Goal: Transaction & Acquisition: Purchase product/service

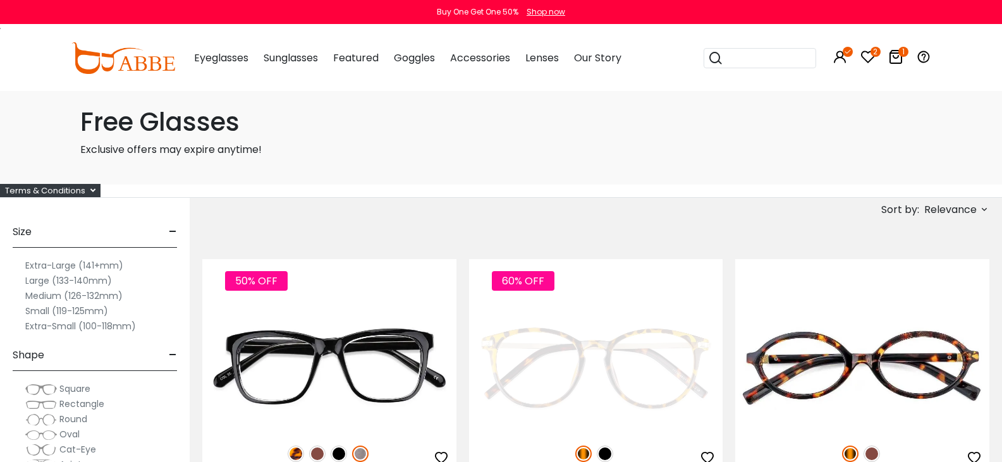
scroll to position [126, 0]
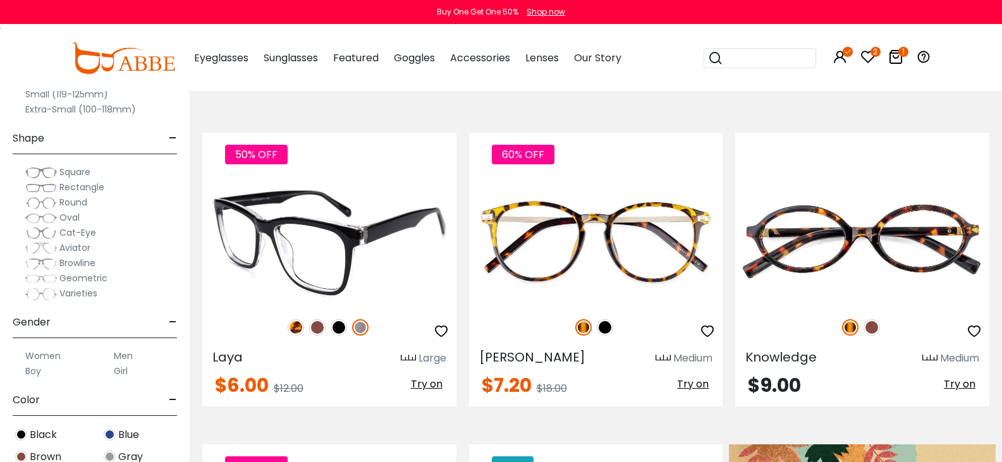
click at [304, 319] on img at bounding box center [296, 327] width 16 height 16
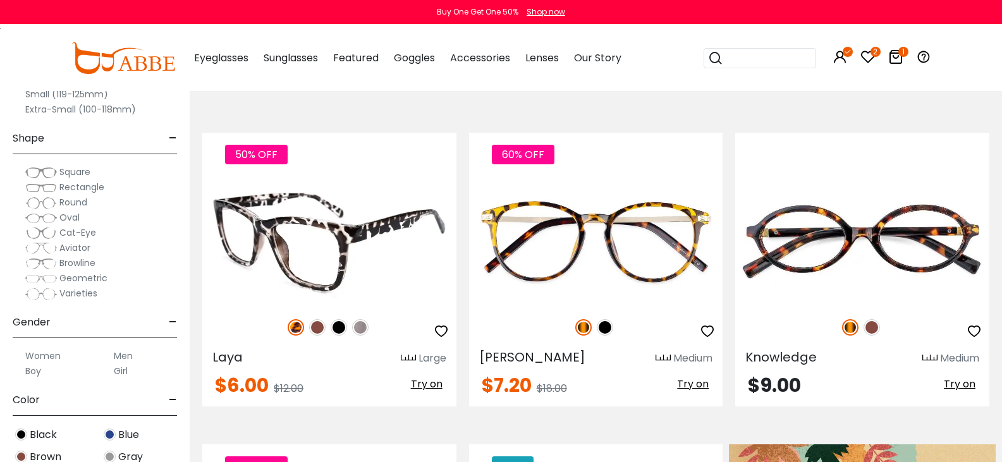
scroll to position [253, 0]
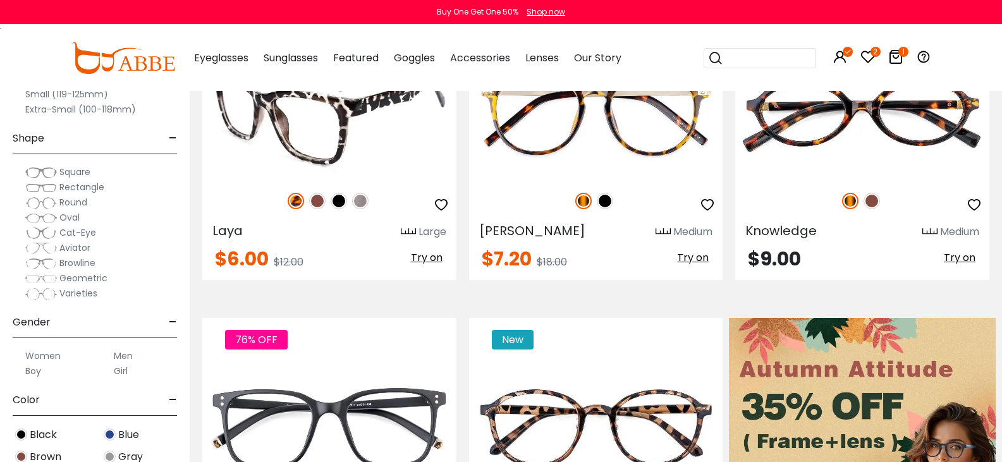
click at [369, 193] on img at bounding box center [360, 201] width 16 height 16
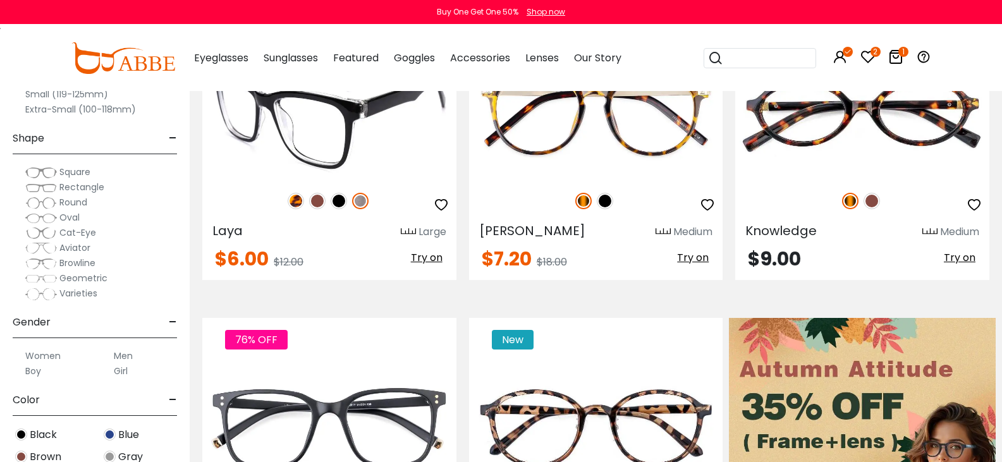
click at [347, 193] on img at bounding box center [339, 201] width 16 height 16
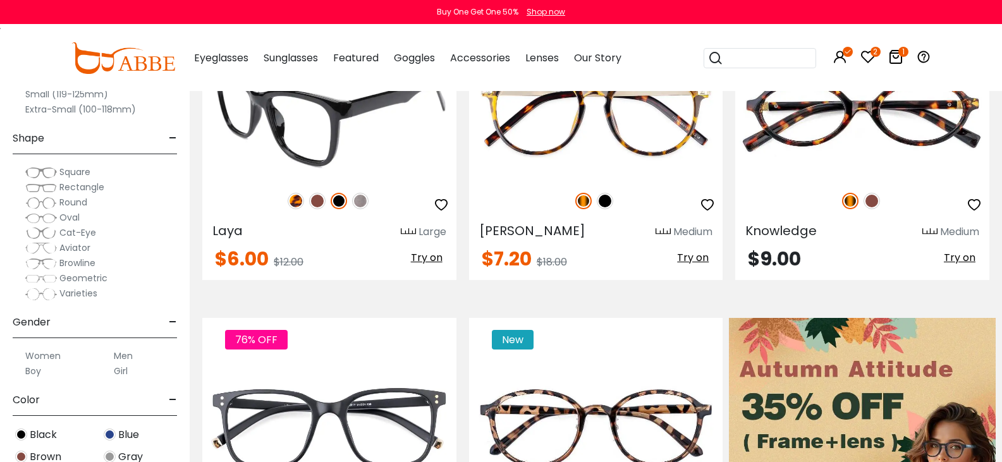
click at [326, 193] on img at bounding box center [317, 201] width 16 height 16
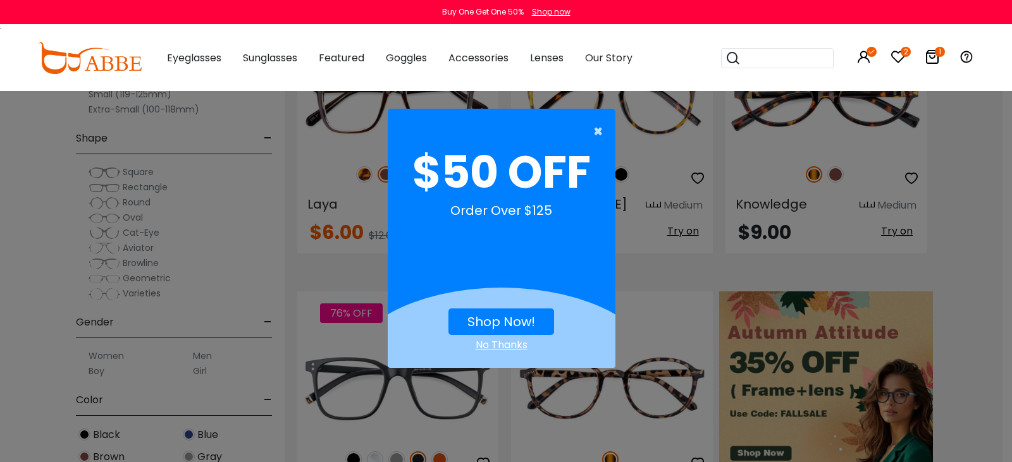
click at [596, 128] on span "×" at bounding box center [601, 131] width 16 height 25
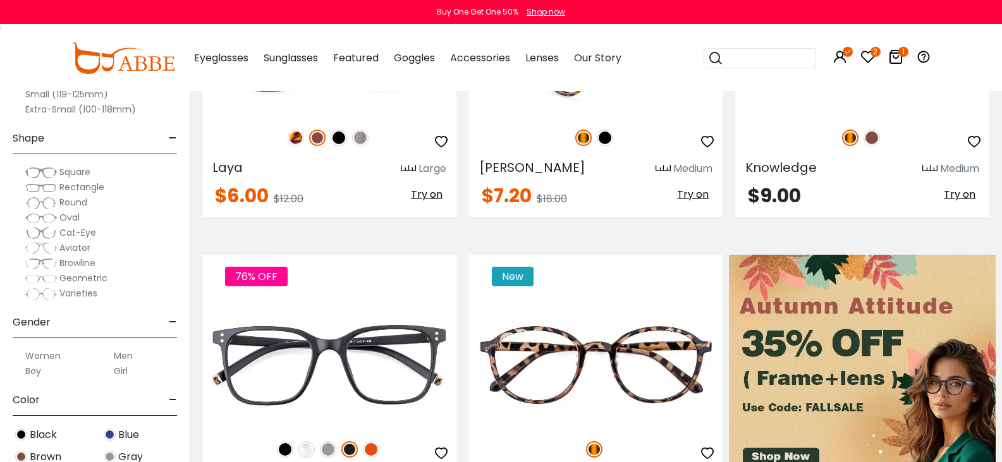
scroll to position [379, 0]
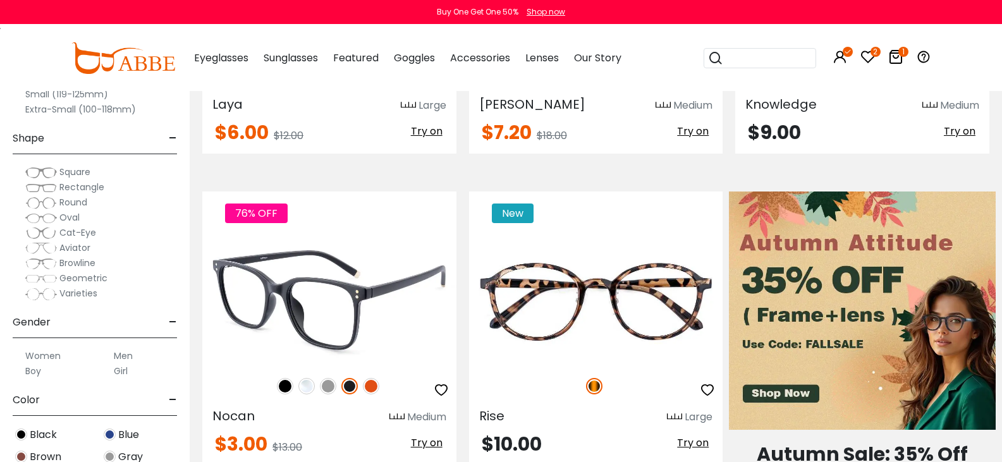
click at [293, 378] on img at bounding box center [285, 386] width 16 height 16
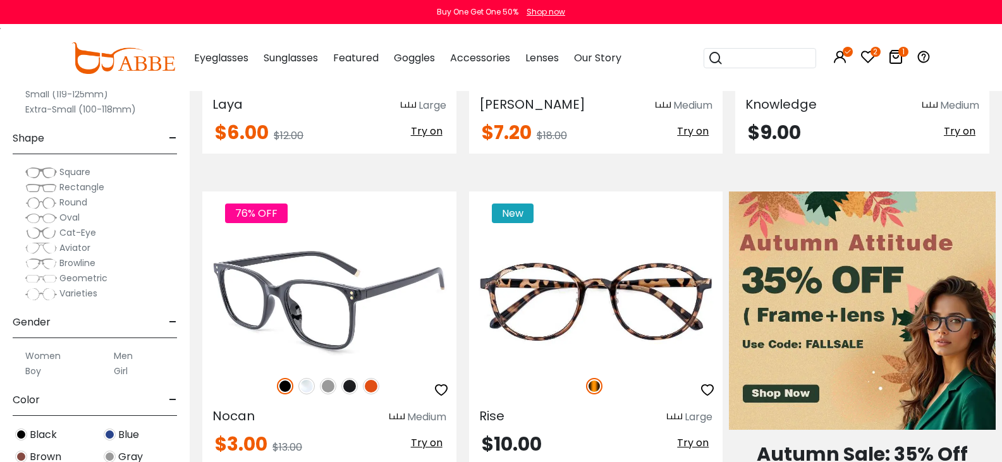
click at [315, 378] on img at bounding box center [306, 386] width 16 height 16
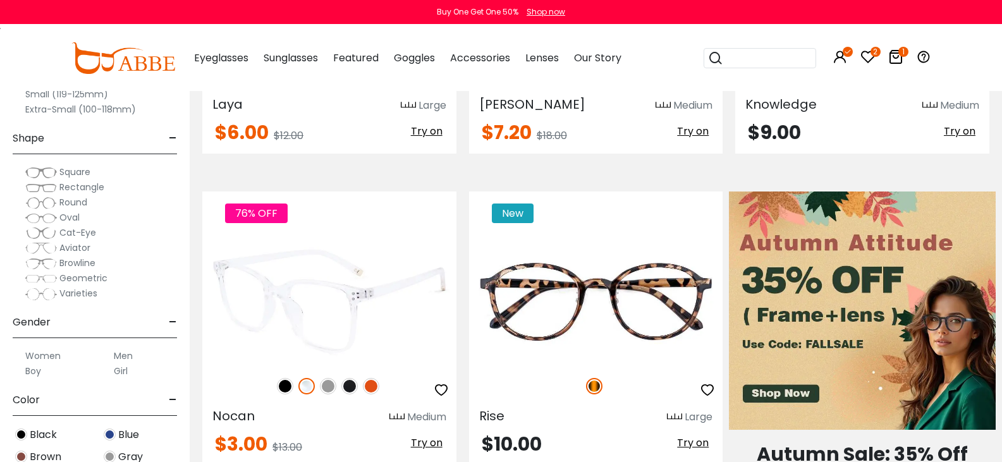
click at [336, 378] on img at bounding box center [328, 386] width 16 height 16
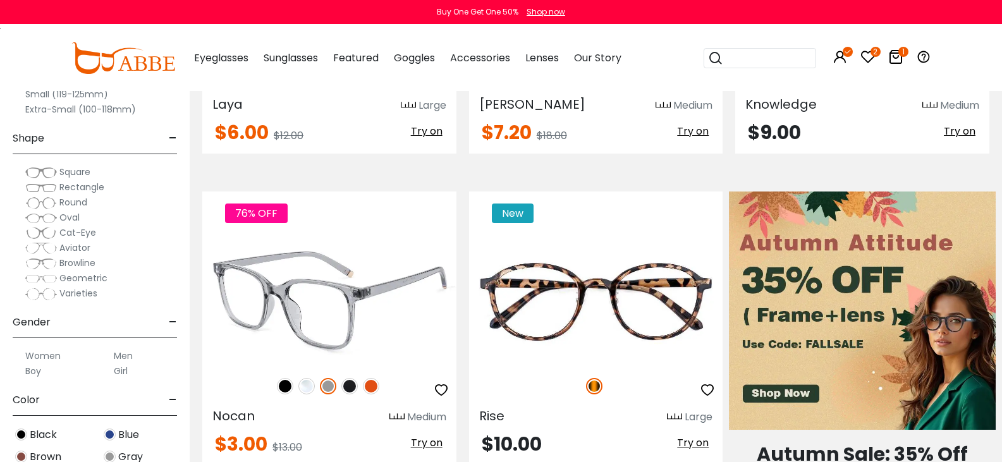
click at [358, 378] on img at bounding box center [349, 386] width 16 height 16
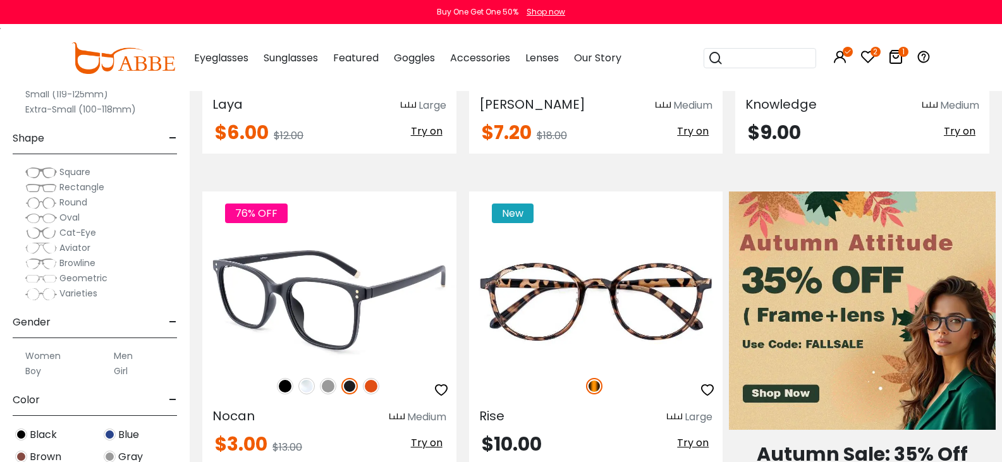
click at [379, 378] on img at bounding box center [371, 386] width 16 height 16
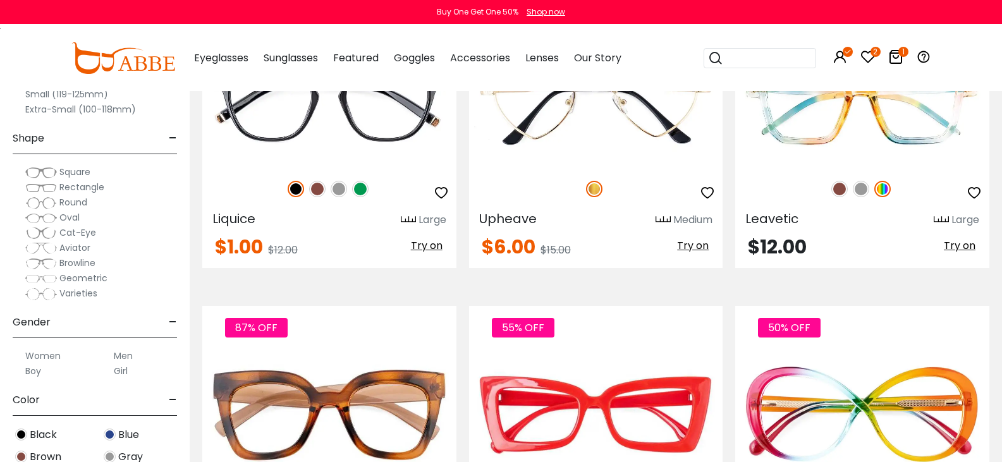
scroll to position [2213, 0]
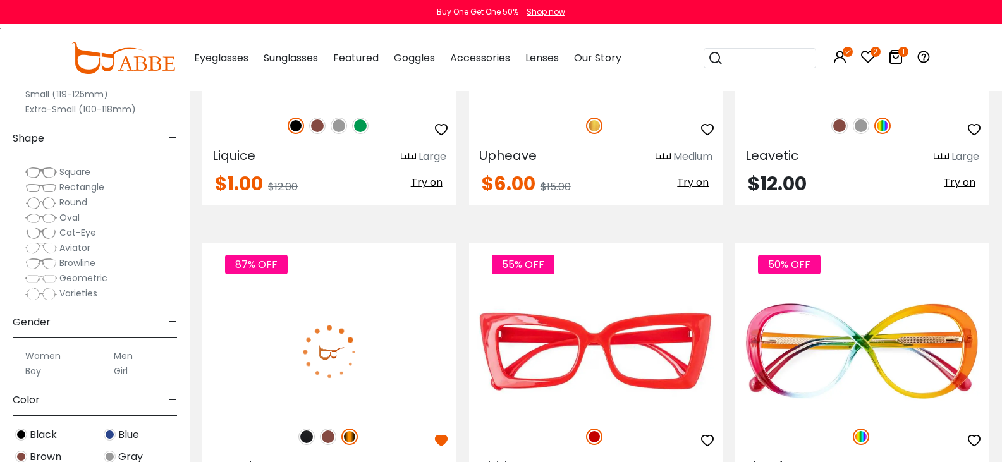
click at [336, 429] on img at bounding box center [328, 437] width 16 height 16
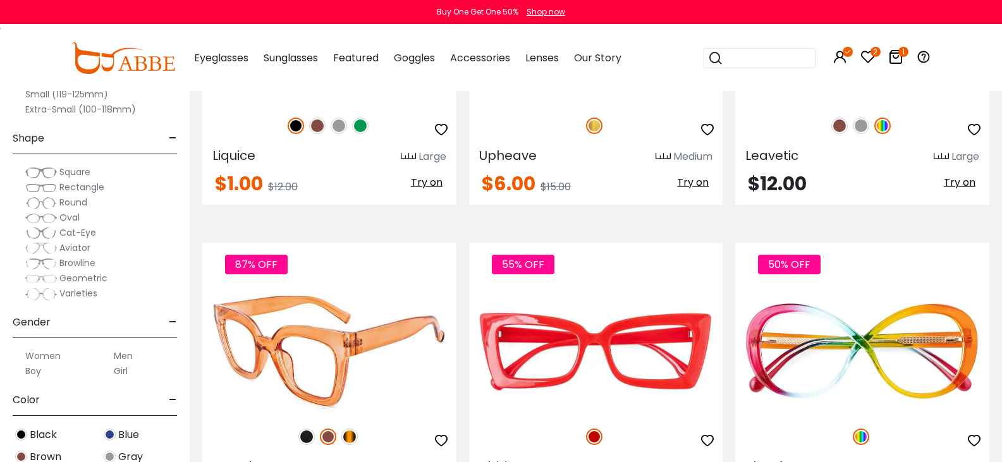
click at [366, 424] on div "87% OFF" at bounding box center [329, 437] width 254 height 27
click at [315, 429] on img at bounding box center [306, 437] width 16 height 16
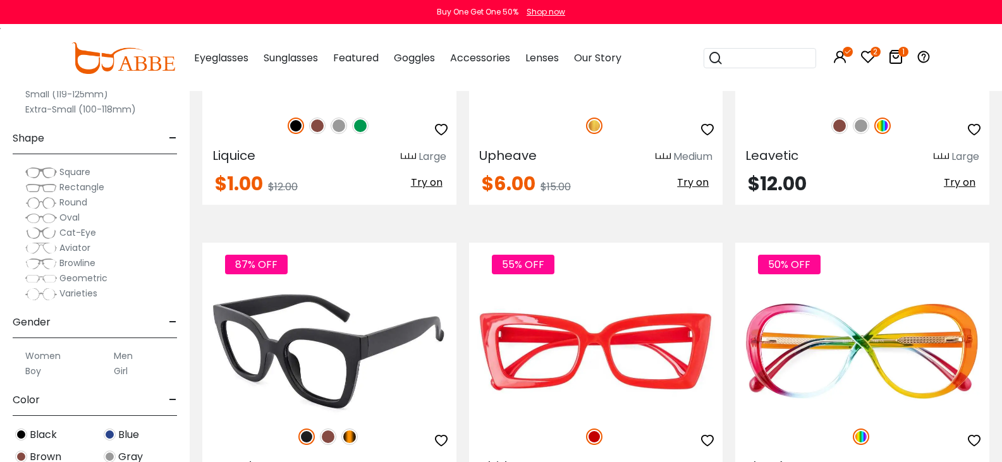
click at [358, 429] on img at bounding box center [349, 437] width 16 height 16
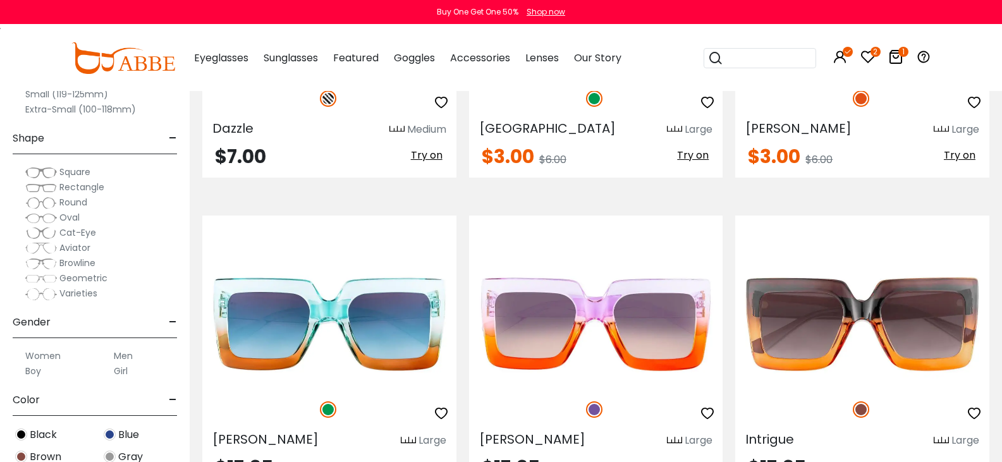
scroll to position [4363, 0]
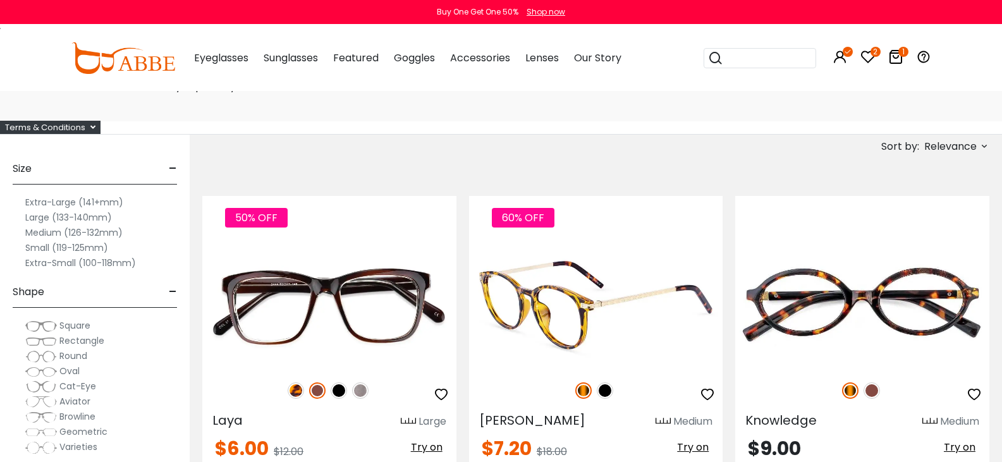
scroll to position [126, 0]
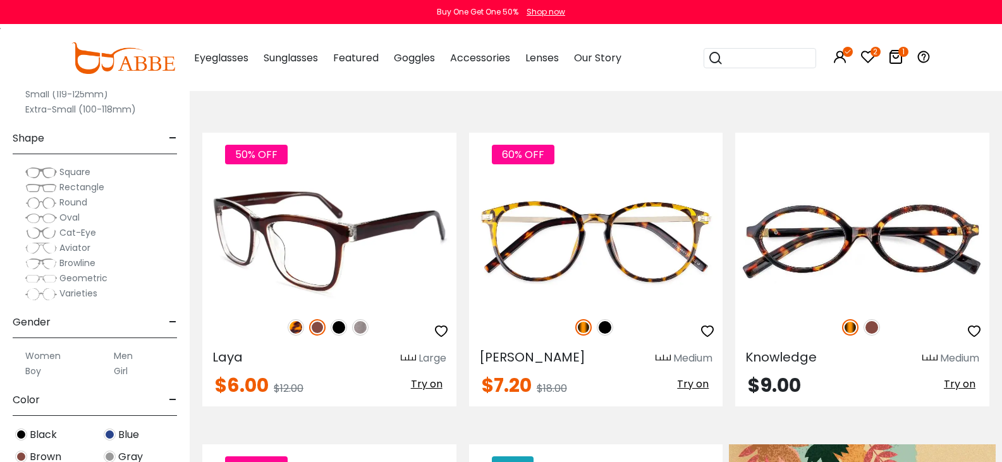
click at [304, 319] on img at bounding box center [296, 327] width 16 height 16
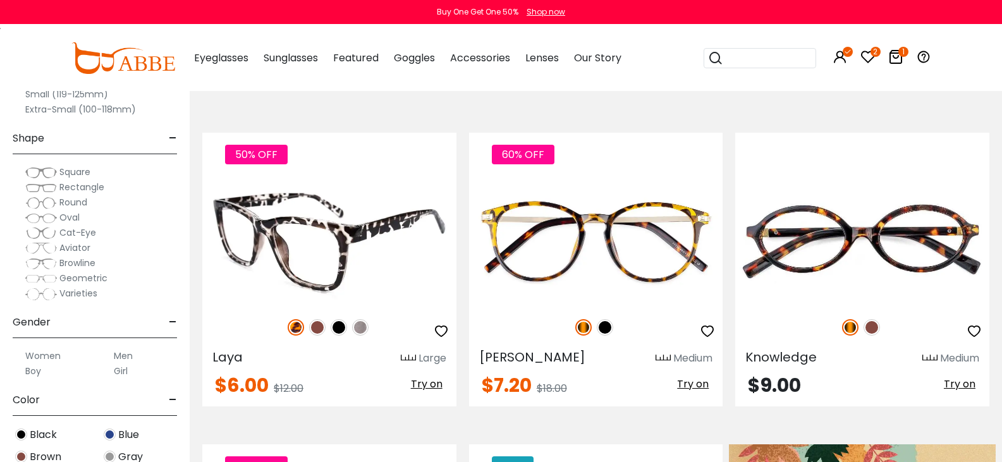
click at [326, 319] on img at bounding box center [317, 327] width 16 height 16
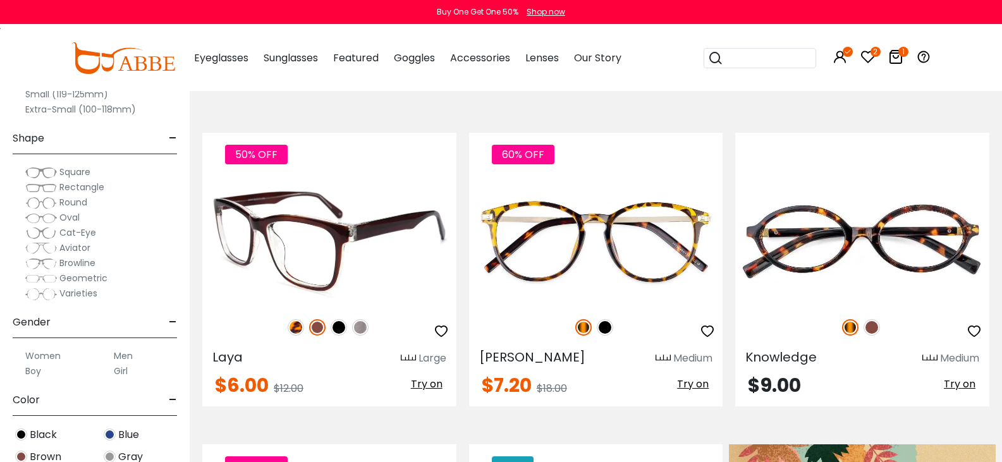
click at [397, 314] on div "50% OFF" at bounding box center [329, 327] width 254 height 27
click at [347, 319] on img at bounding box center [339, 327] width 16 height 16
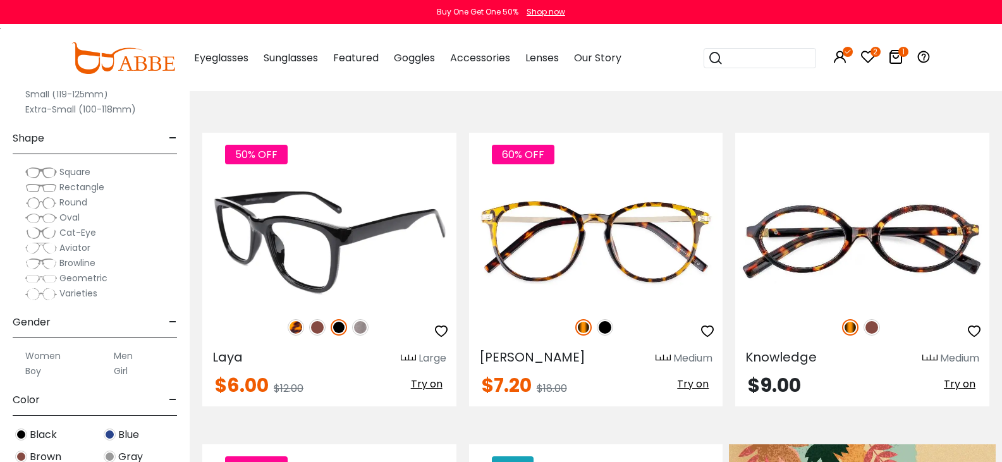
click at [369, 319] on img at bounding box center [360, 327] width 16 height 16
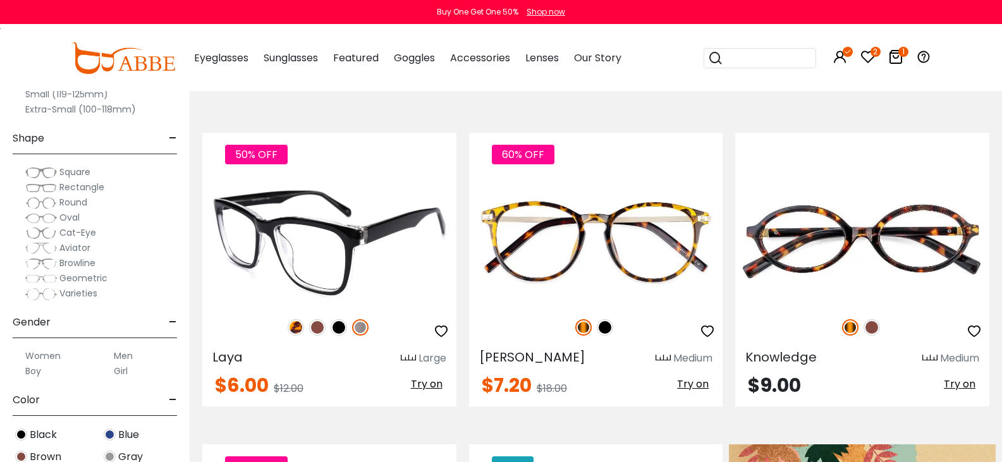
click at [304, 319] on img at bounding box center [296, 327] width 16 height 16
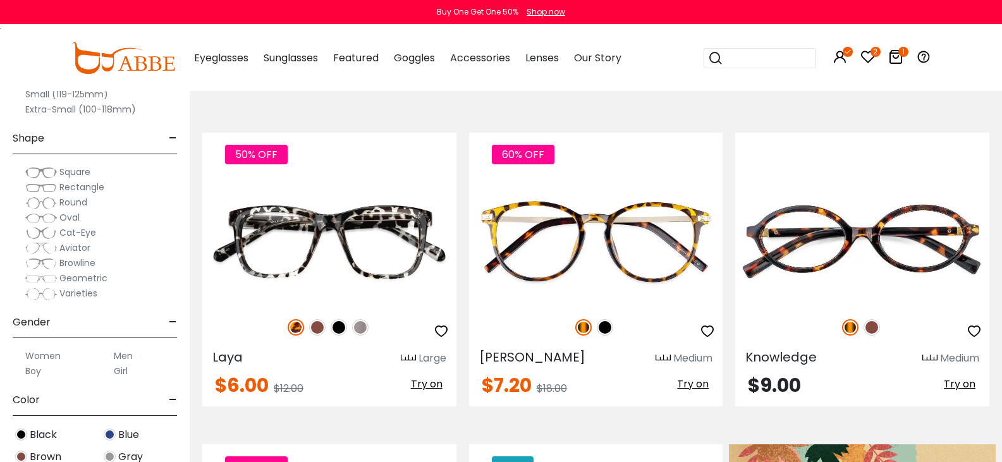
click at [104, 186] on span "Rectangle" at bounding box center [81, 187] width 45 height 13
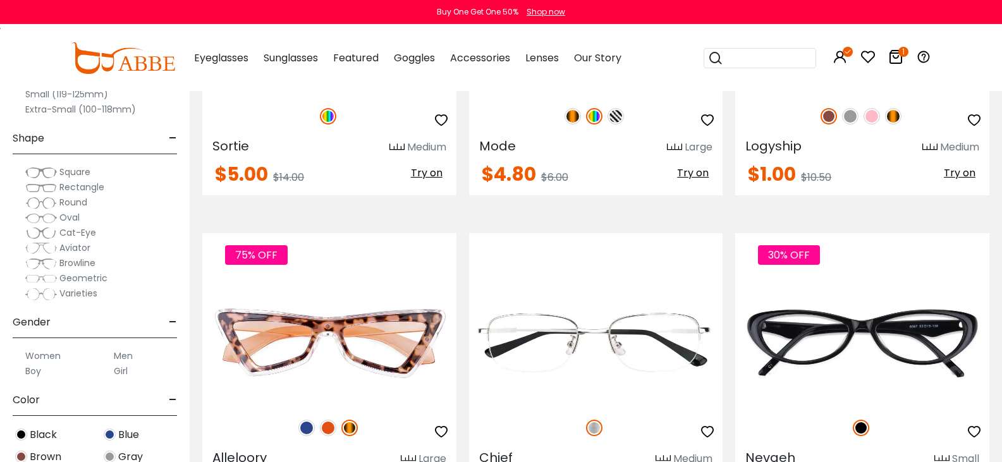
scroll to position [2972, 0]
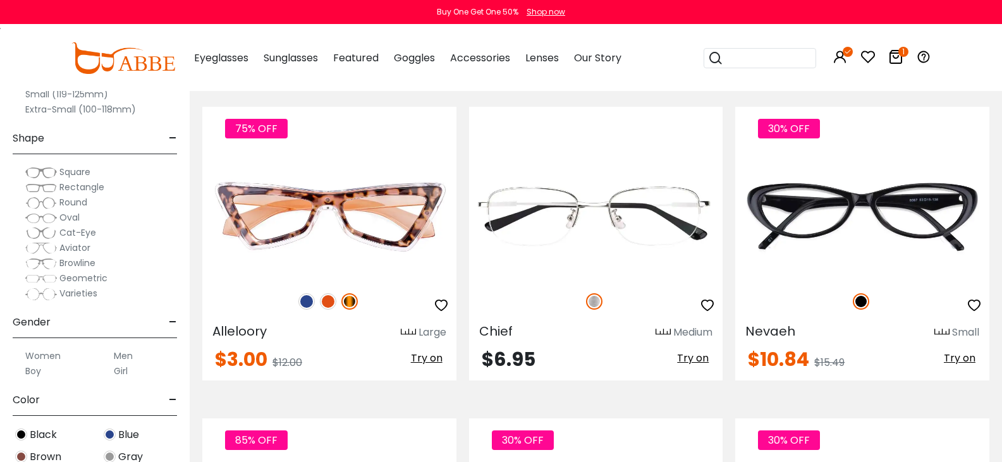
click at [90, 170] on span "Square" at bounding box center [74, 172] width 31 height 13
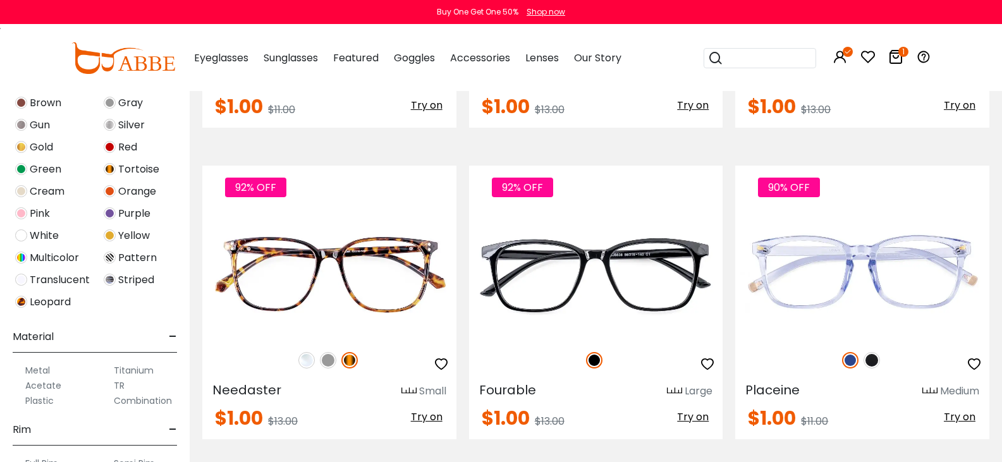
scroll to position [3099, 0]
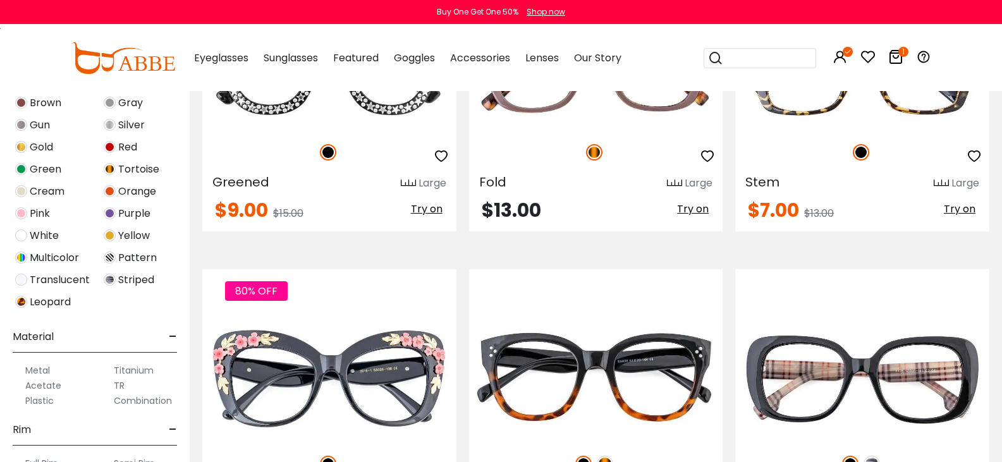
scroll to position [4427, 0]
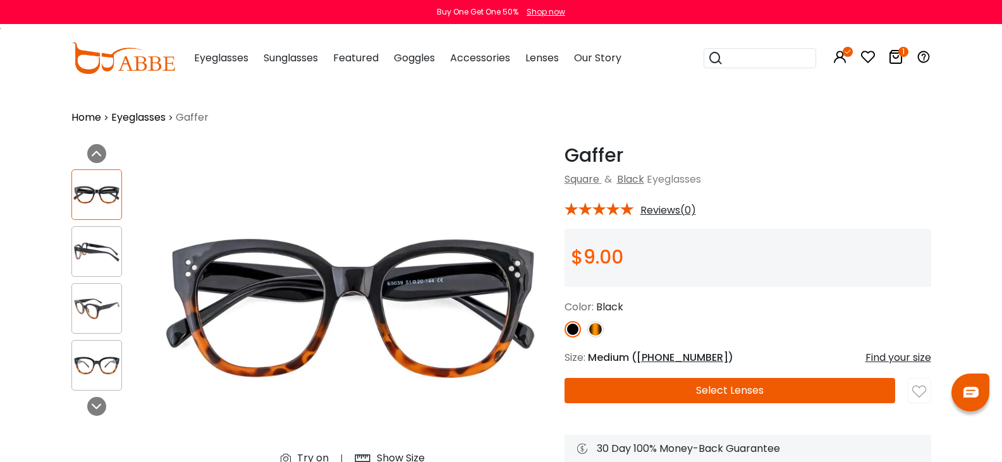
click at [565, 328] on img at bounding box center [573, 329] width 16 height 16
click at [587, 331] on img at bounding box center [595, 329] width 16 height 16
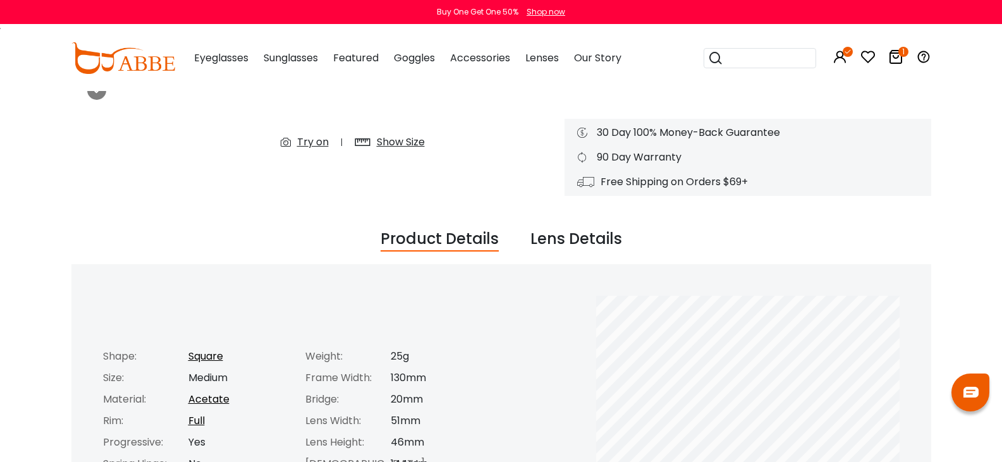
scroll to position [63, 0]
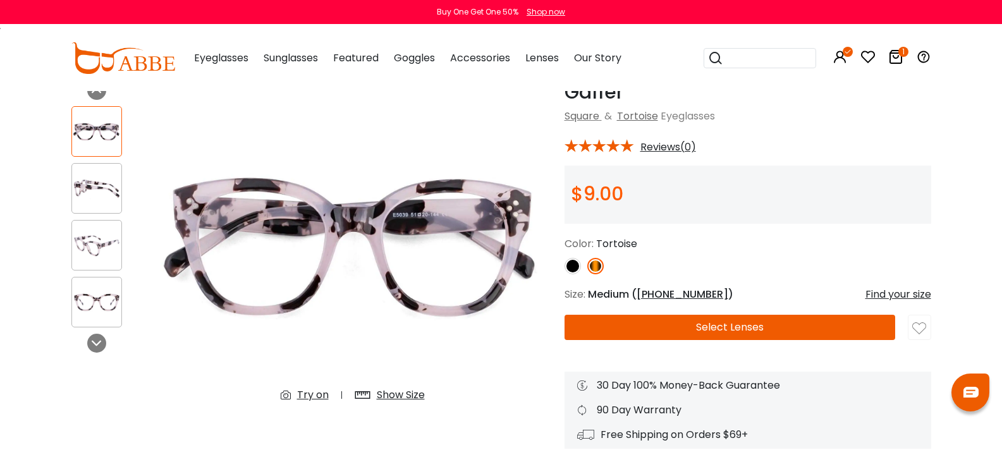
click at [587, 266] on img at bounding box center [595, 266] width 16 height 16
click at [565, 266] on img at bounding box center [573, 266] width 16 height 16
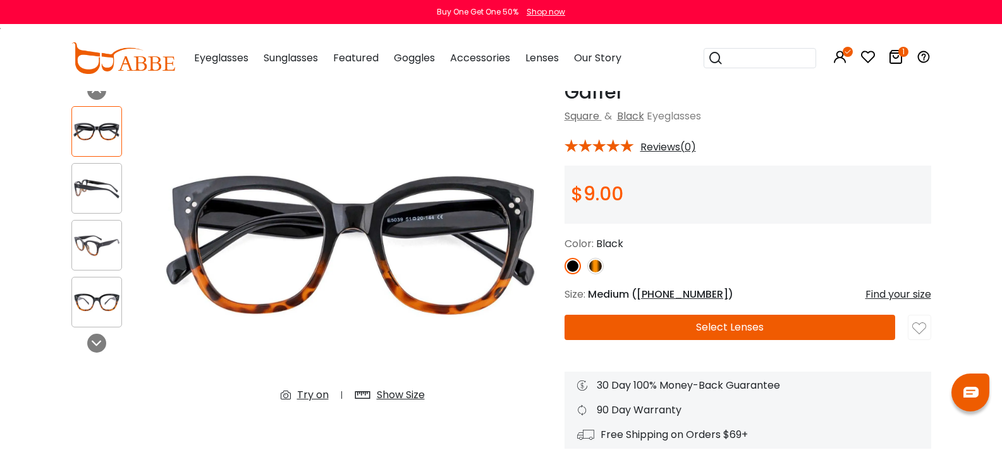
click at [587, 269] on img at bounding box center [595, 266] width 16 height 16
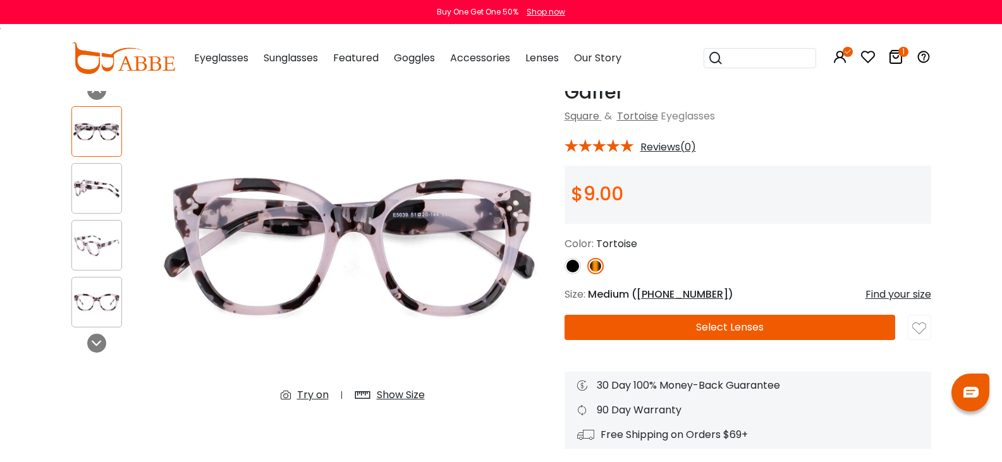
click at [720, 333] on button "Select Lenses" at bounding box center [730, 327] width 331 height 25
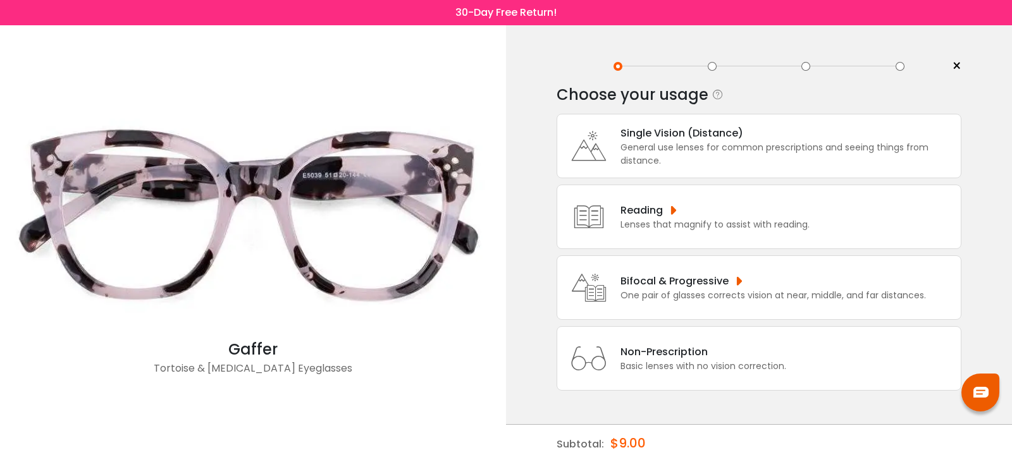
click at [613, 304] on icon at bounding box center [588, 287] width 51 height 51
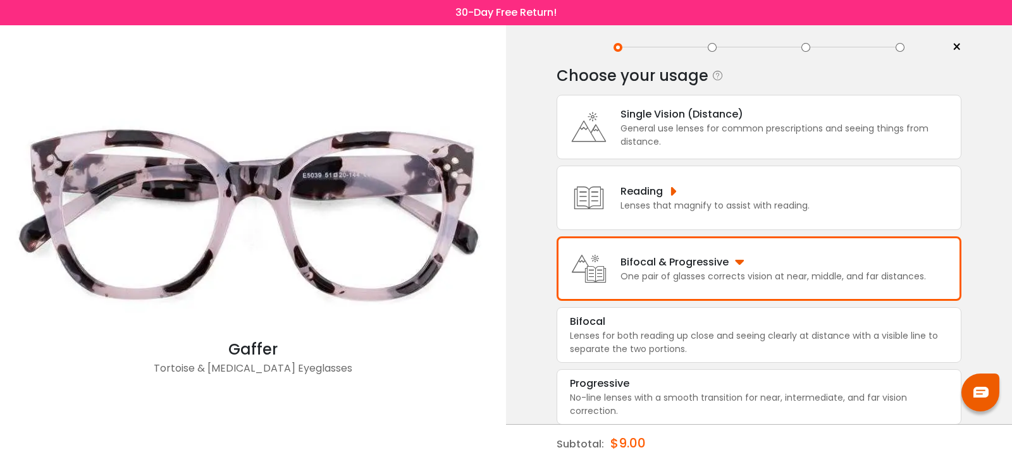
scroll to position [26, 0]
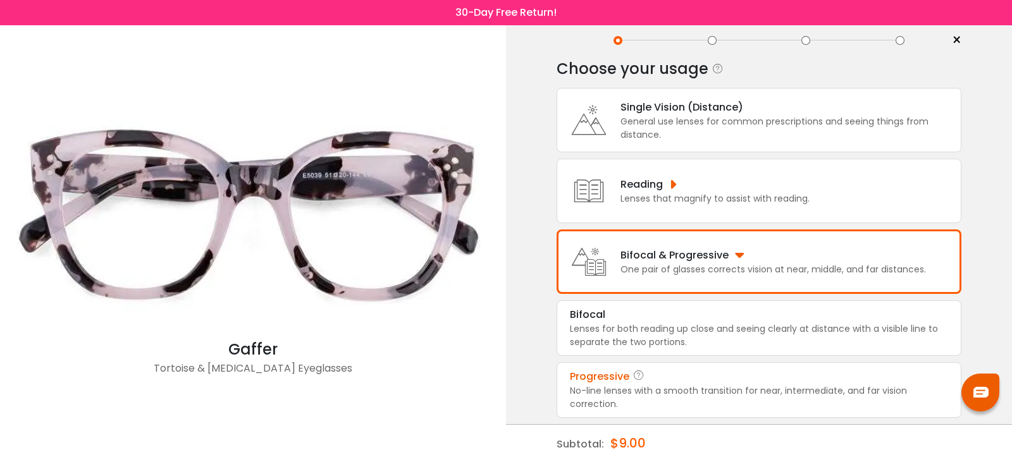
click at [648, 383] on div "Progressive" at bounding box center [759, 376] width 378 height 15
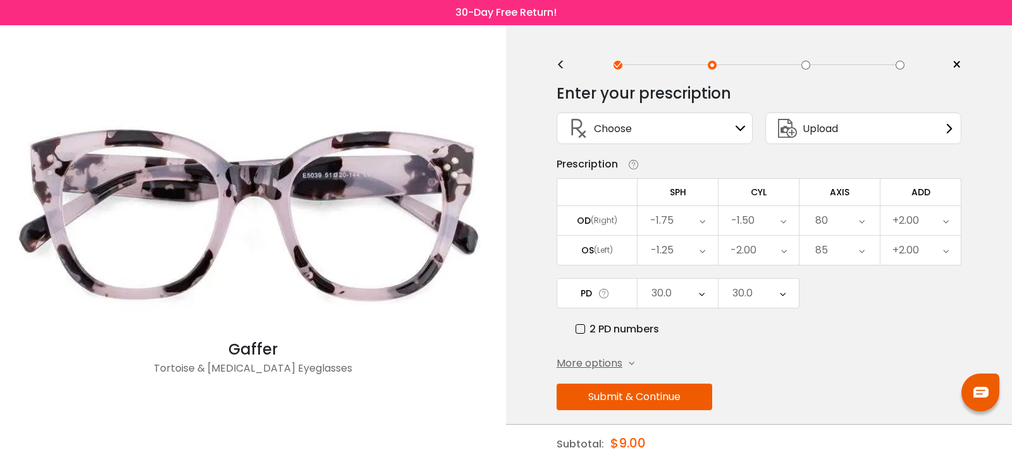
scroll to position [0, 0]
click at [640, 401] on button "Submit & Continue" at bounding box center [634, 398] width 156 height 27
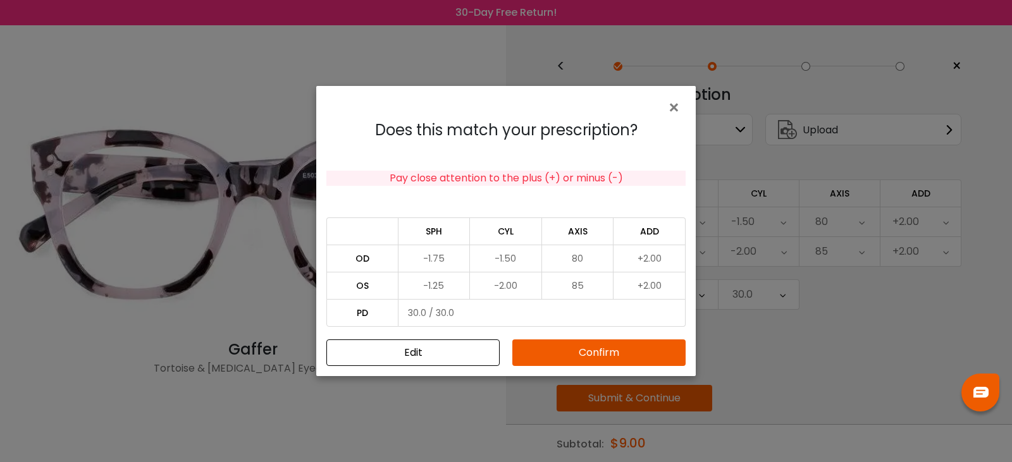
click at [556, 354] on button "Confirm" at bounding box center [598, 353] width 173 height 27
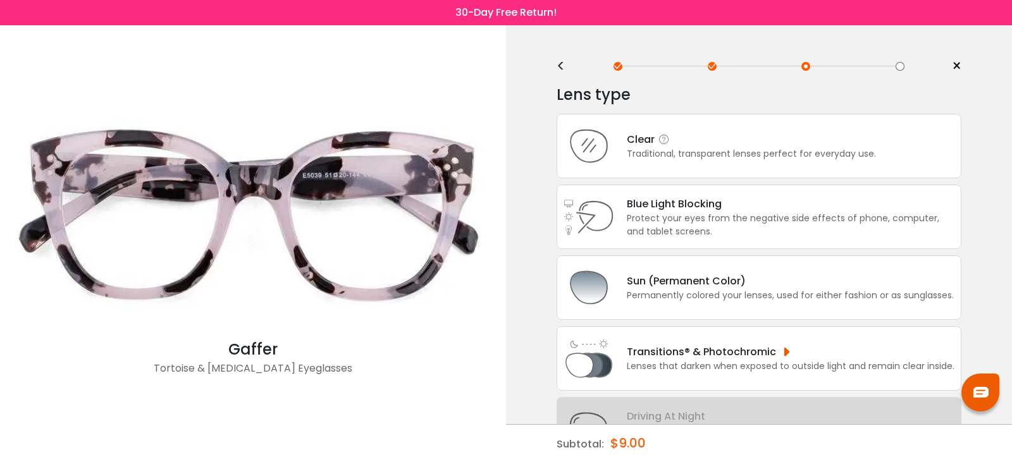
click at [745, 152] on div "Traditional, transparent lenses perfect for everyday use." at bounding box center [751, 153] width 249 height 13
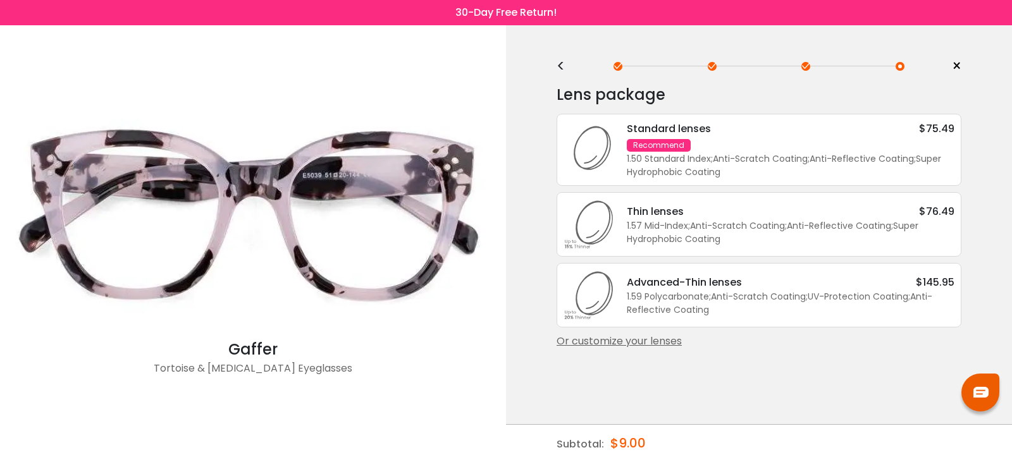
click at [745, 152] on div "1.50 Standard Index ; Anti-Scratch Coating ; Anti-Reflective Coating ; Super Hy…" at bounding box center [791, 165] width 328 height 27
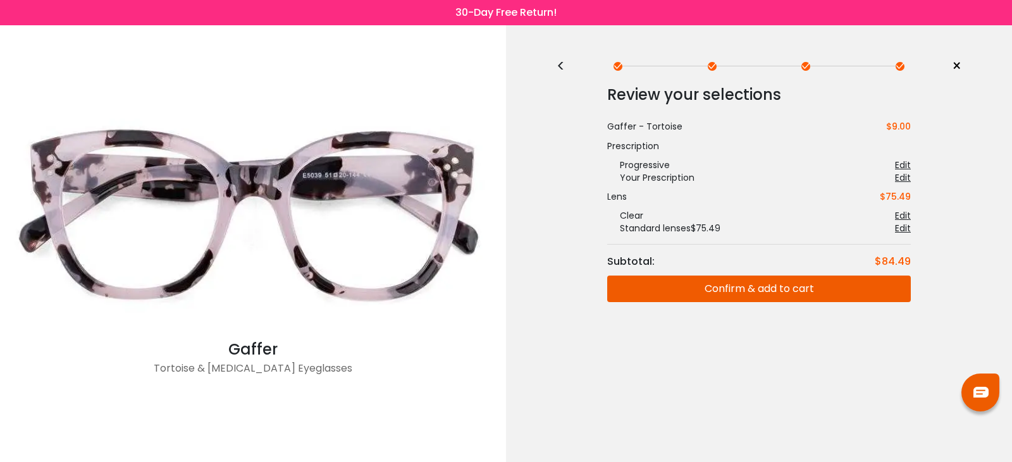
click at [693, 293] on button "Confirm & add to cart" at bounding box center [759, 289] width 304 height 27
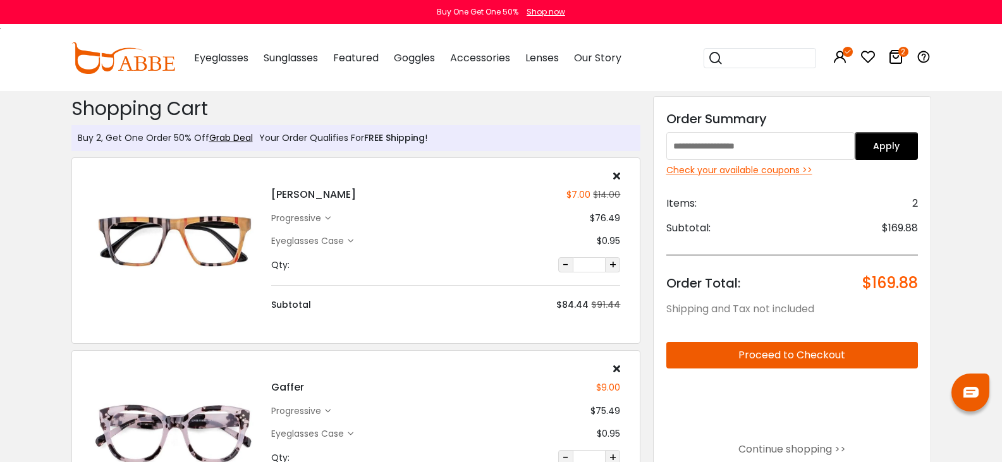
click at [759, 176] on div "Check your available coupons >>" at bounding box center [793, 170] width 252 height 13
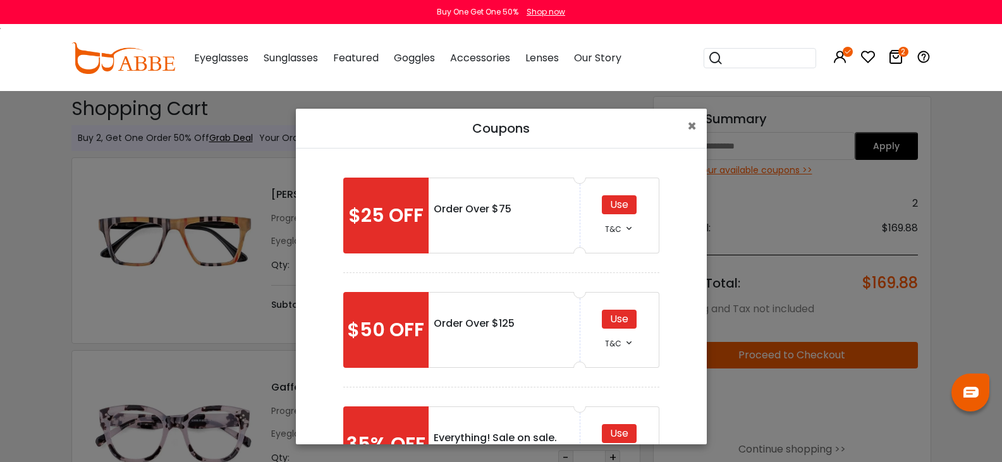
scroll to position [63, 0]
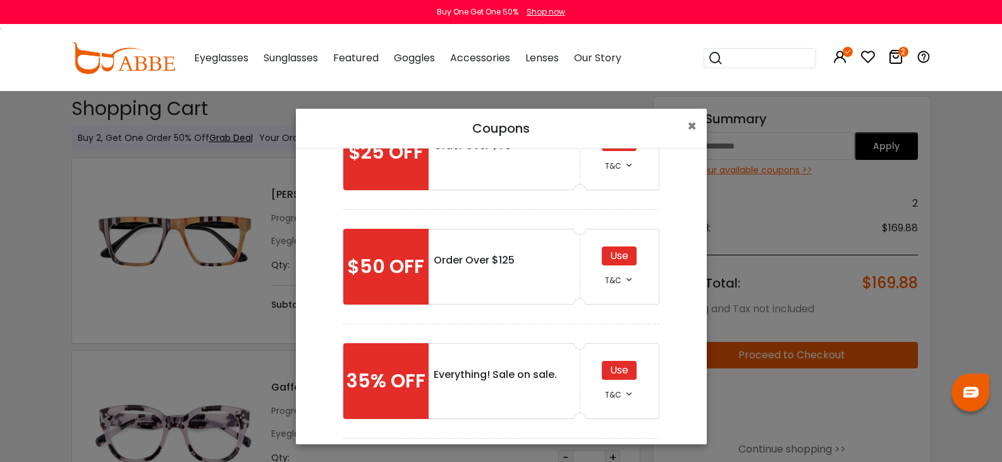
click at [617, 373] on div "Use" at bounding box center [619, 370] width 35 height 19
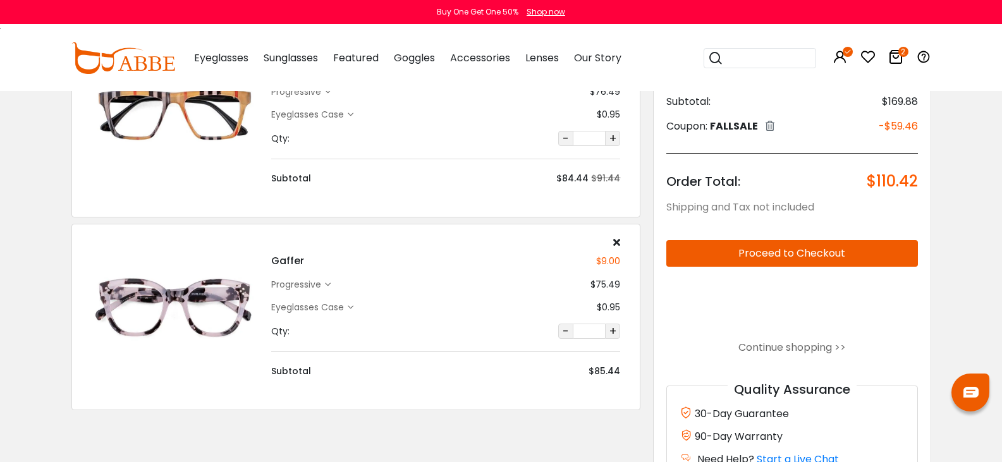
scroll to position [63, 0]
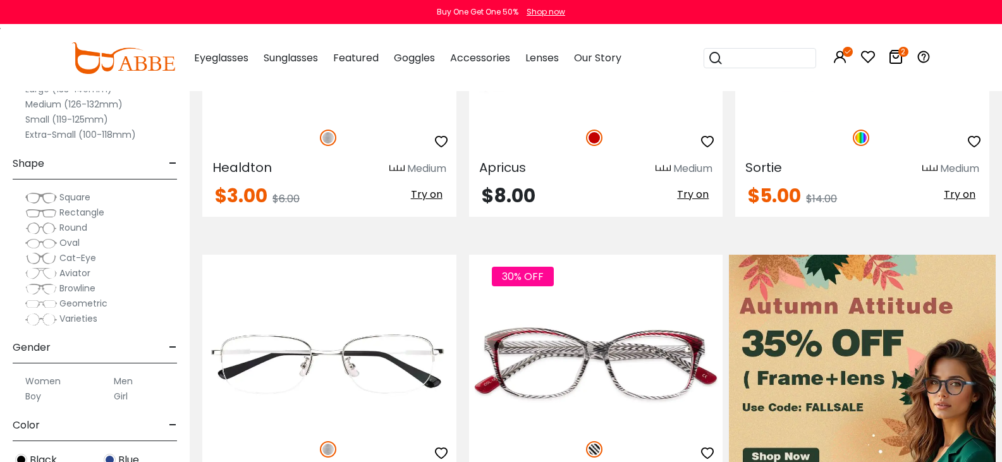
scroll to position [253, 0]
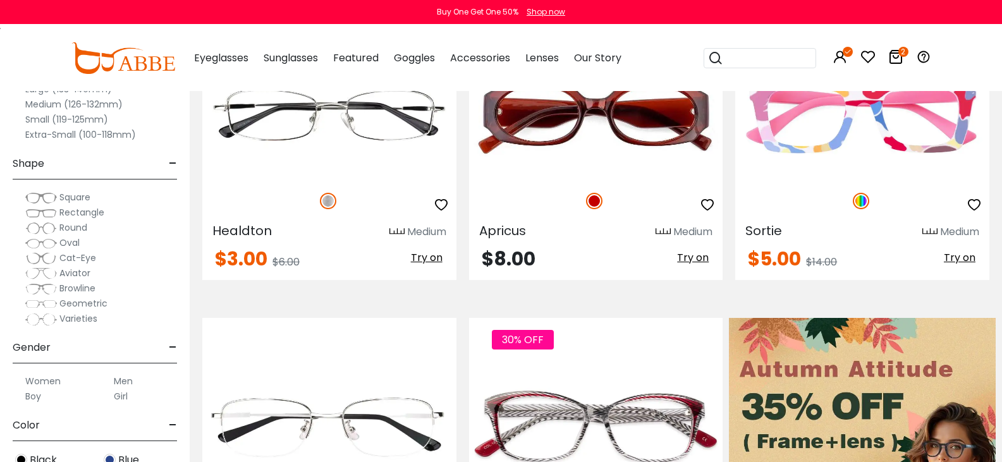
click at [90, 196] on span "Square" at bounding box center [74, 197] width 31 height 13
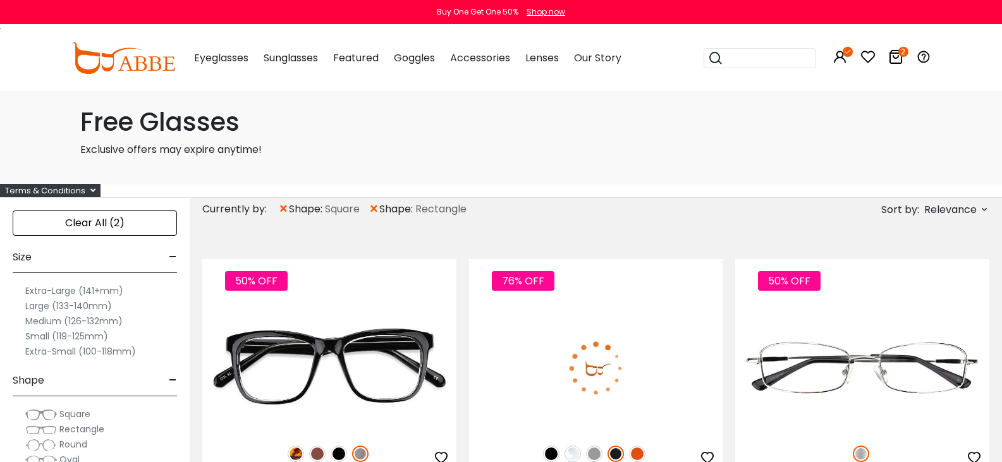
scroll to position [63, 0]
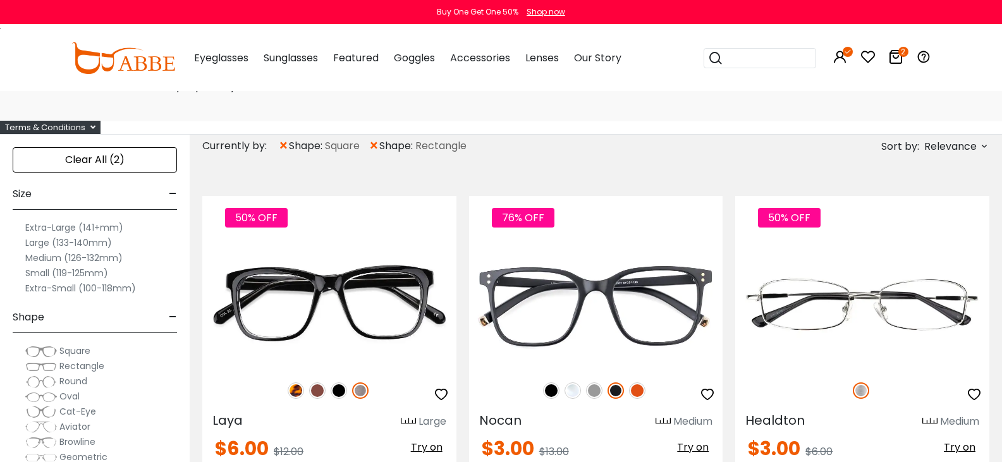
click at [904, 57] on icon at bounding box center [895, 56] width 15 height 15
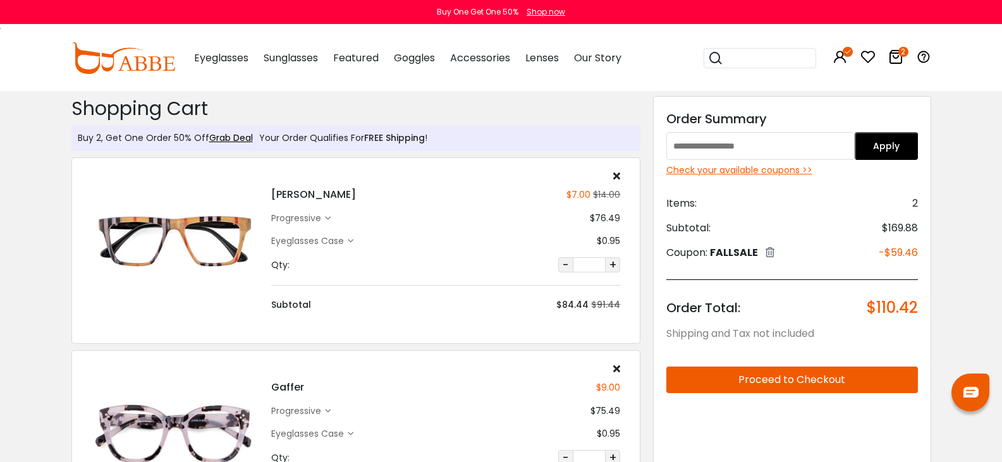
click at [775, 253] on icon at bounding box center [770, 252] width 9 height 10
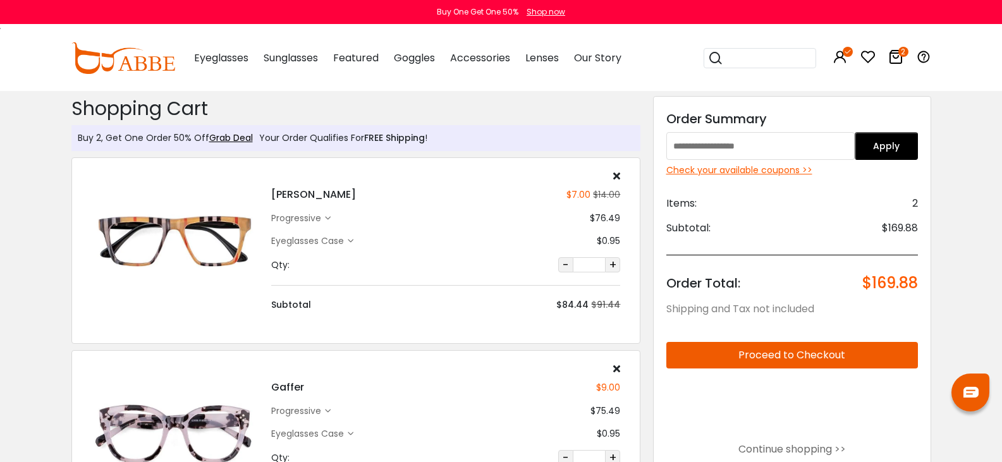
click at [734, 142] on input "text" at bounding box center [761, 146] width 189 height 28
click at [918, 147] on button "Apply" at bounding box center [886, 146] width 63 height 28
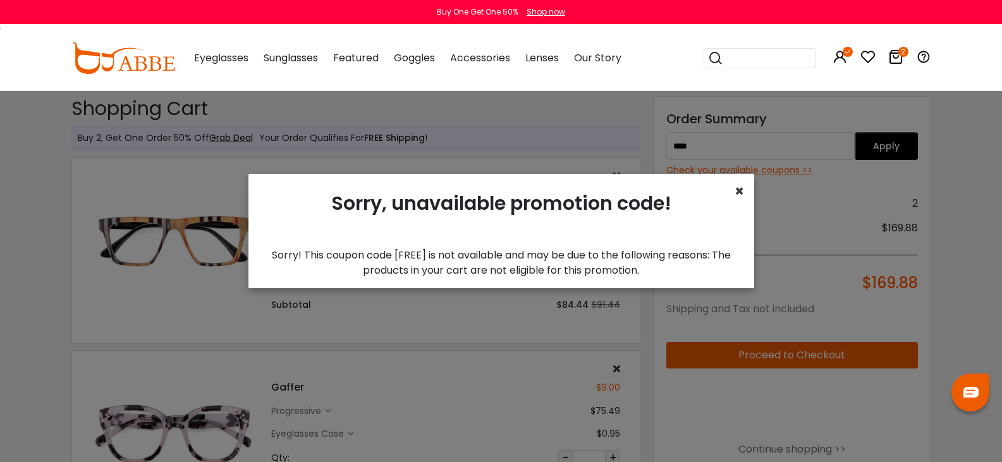
click at [736, 190] on span "×" at bounding box center [739, 191] width 9 height 21
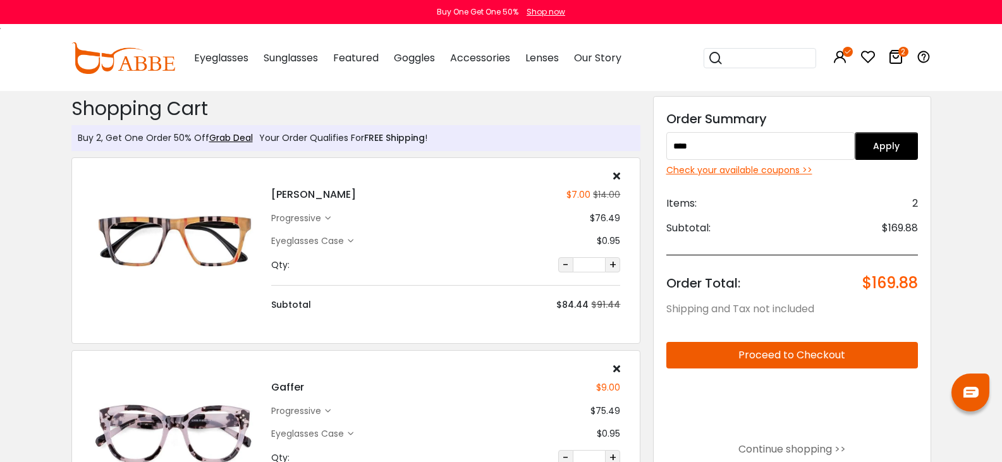
drag, startPoint x: 727, startPoint y: 152, endPoint x: 634, endPoint y: 161, distance: 93.3
click at [634, 161] on div "Buy 2, Get One Order 50% Off Grab Deal Your Order Qualifies For FREE Shipping !…" at bounding box center [501, 353] width 873 height 524
click at [918, 141] on button "Apply" at bounding box center [886, 146] width 63 height 28
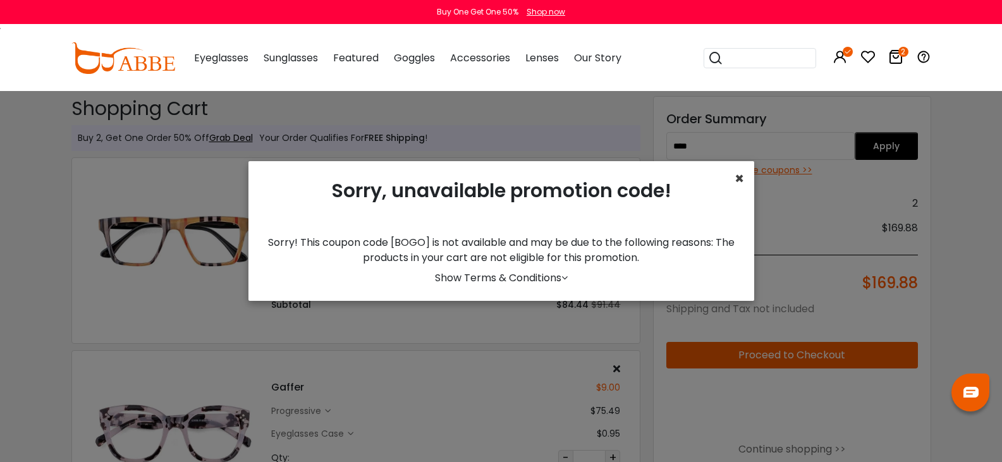
click at [737, 177] on span "×" at bounding box center [739, 178] width 9 height 21
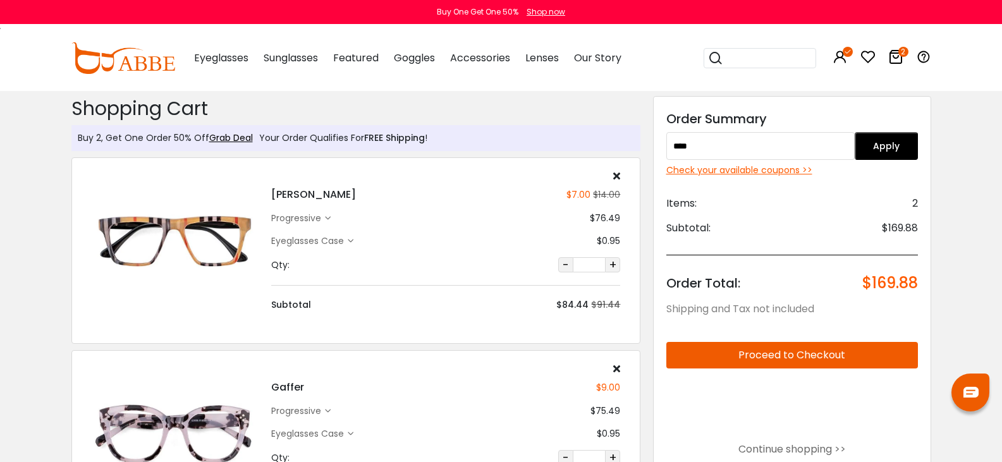
click at [730, 147] on input "****" at bounding box center [761, 146] width 189 height 28
type input "******"
click at [918, 148] on button "Apply" at bounding box center [886, 146] width 63 height 28
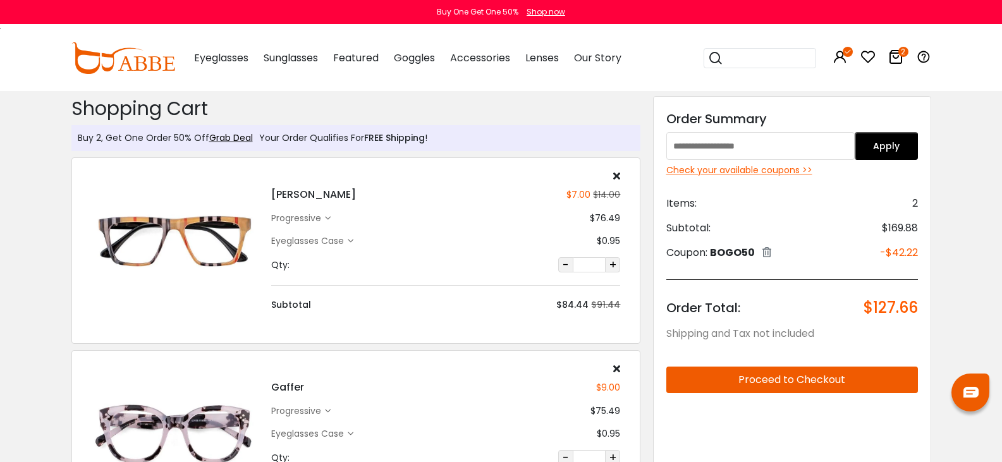
drag, startPoint x: 790, startPoint y: 151, endPoint x: 642, endPoint y: 176, distance: 150.2
click at [737, 157] on input "text" at bounding box center [761, 146] width 189 height 28
type input "****"
click at [918, 145] on button "Apply" at bounding box center [886, 146] width 63 height 28
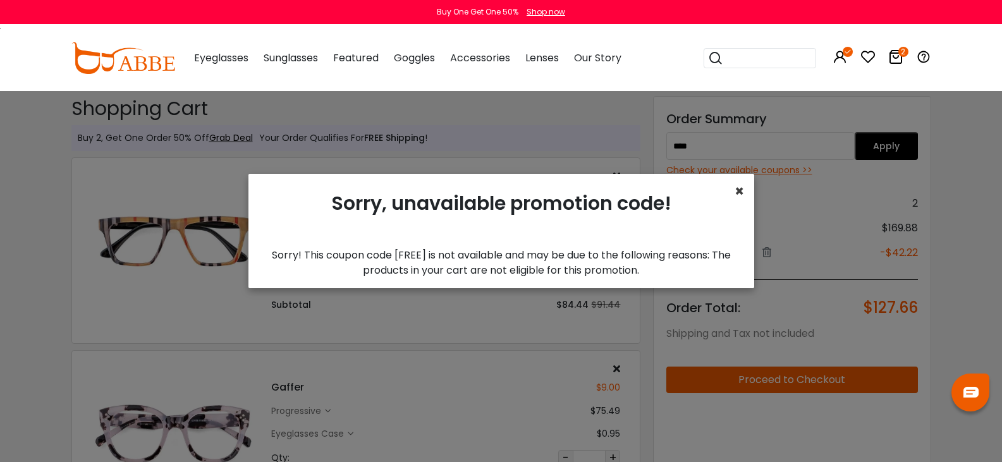
click at [737, 192] on span "×" at bounding box center [739, 191] width 9 height 21
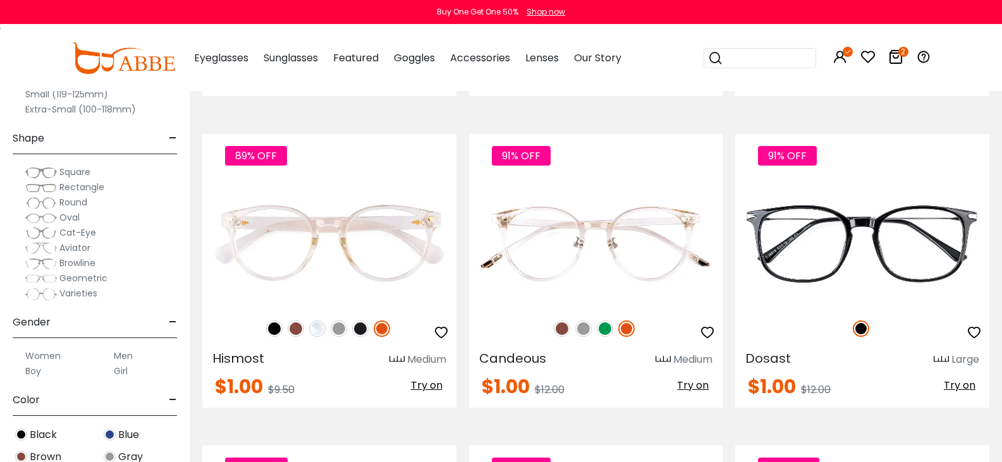
scroll to position [5628, 0]
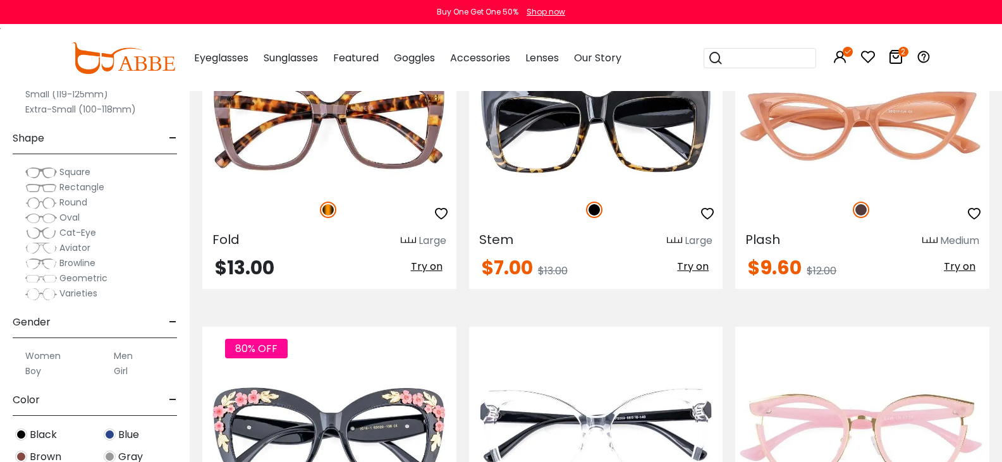
scroll to position [4110, 0]
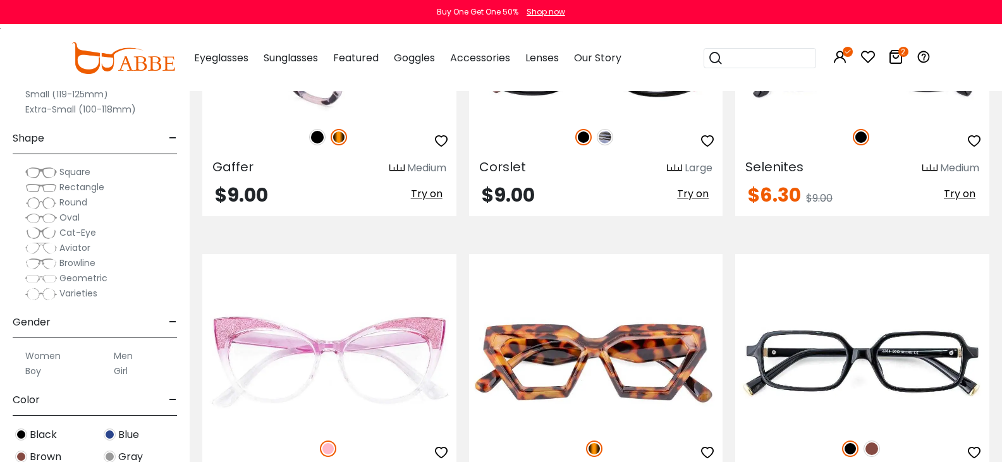
scroll to position [4300, 0]
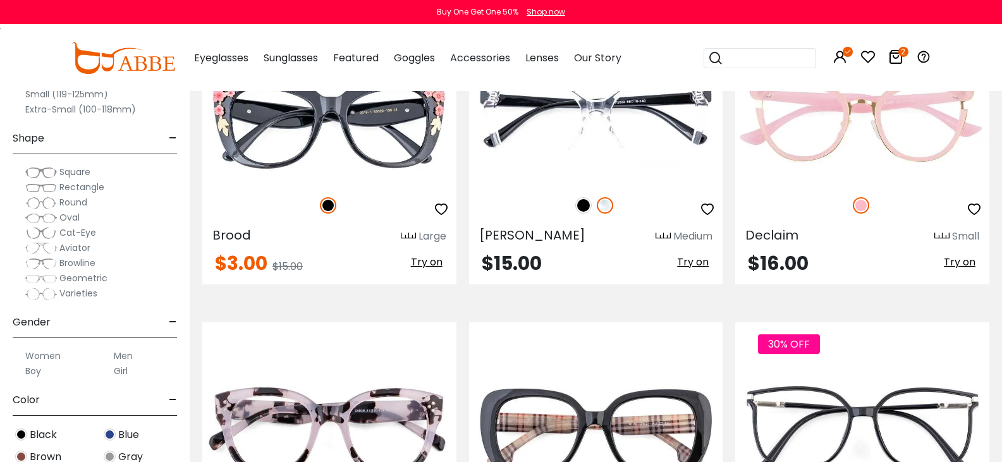
click at [904, 59] on icon at bounding box center [895, 56] width 15 height 15
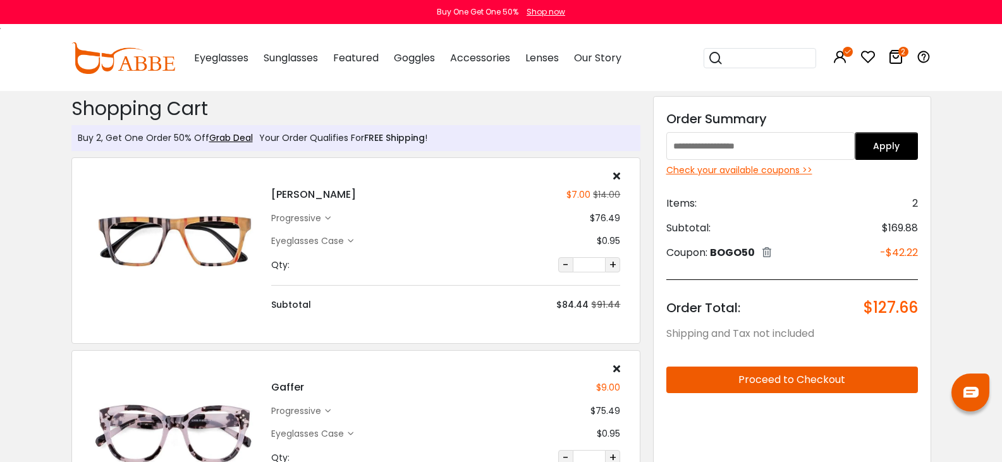
click at [620, 174] on icon at bounding box center [616, 176] width 7 height 10
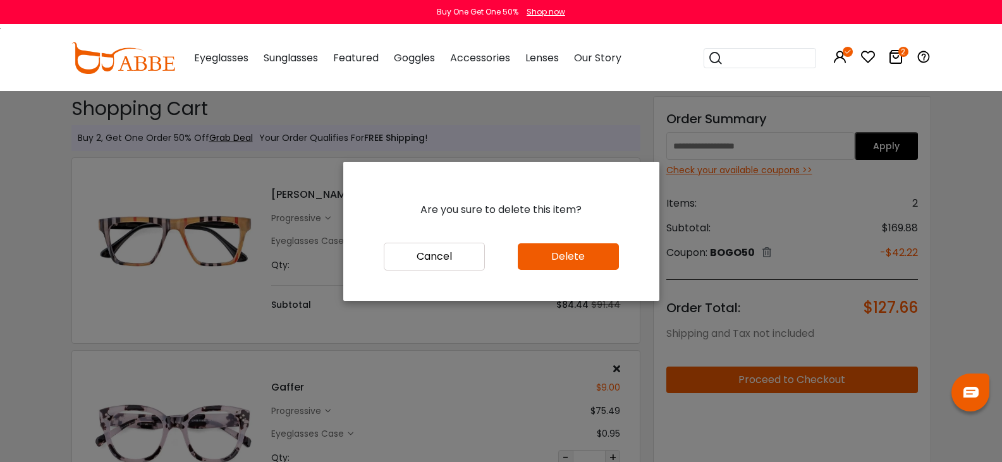
click at [551, 254] on button "Delete" at bounding box center [568, 256] width 101 height 27
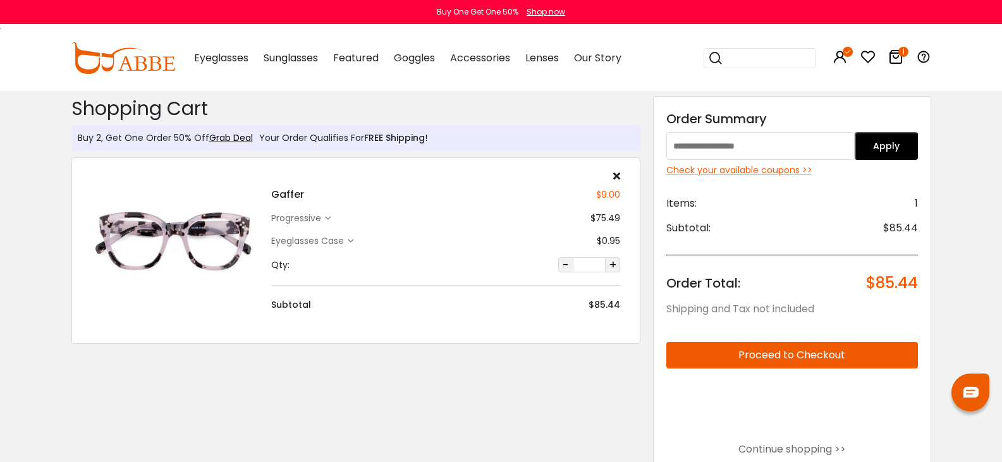
click at [732, 147] on input "text" at bounding box center [761, 146] width 189 height 28
type input "****"
click at [909, 144] on button "Apply" at bounding box center [886, 146] width 63 height 28
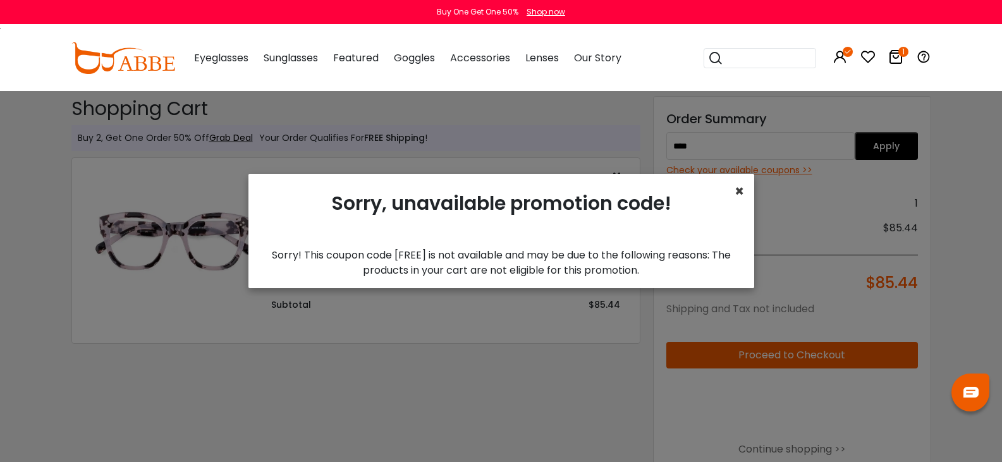
click at [739, 195] on span "×" at bounding box center [739, 191] width 9 height 21
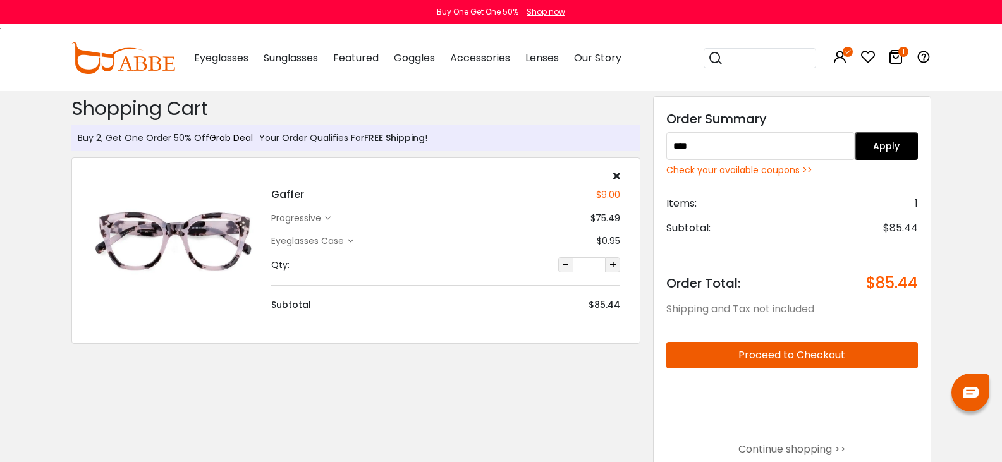
click at [303, 215] on div "progressive" at bounding box center [298, 218] width 54 height 13
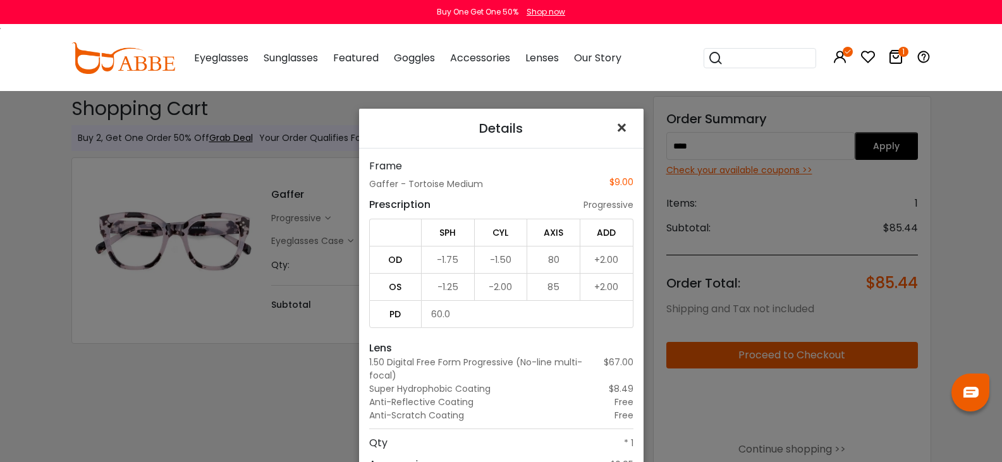
click at [619, 125] on span "×" at bounding box center [624, 127] width 18 height 27
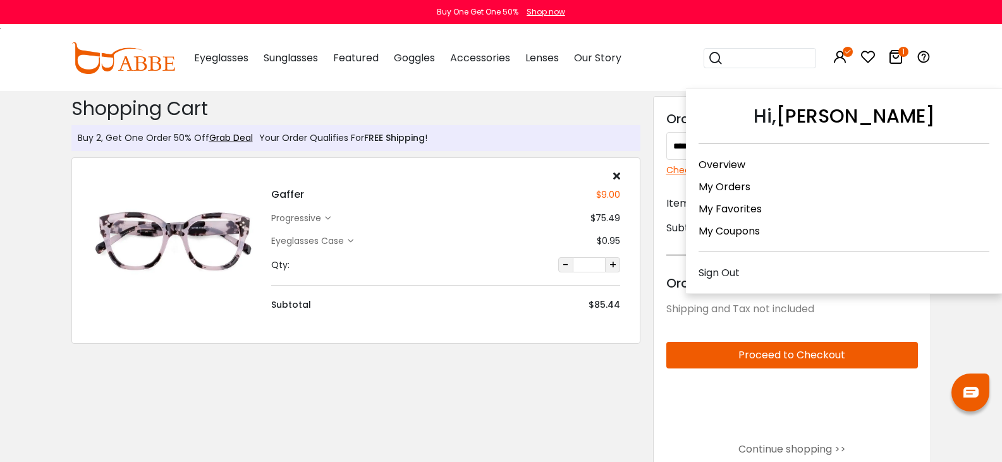
click at [848, 57] on icon at bounding box center [840, 56] width 15 height 15
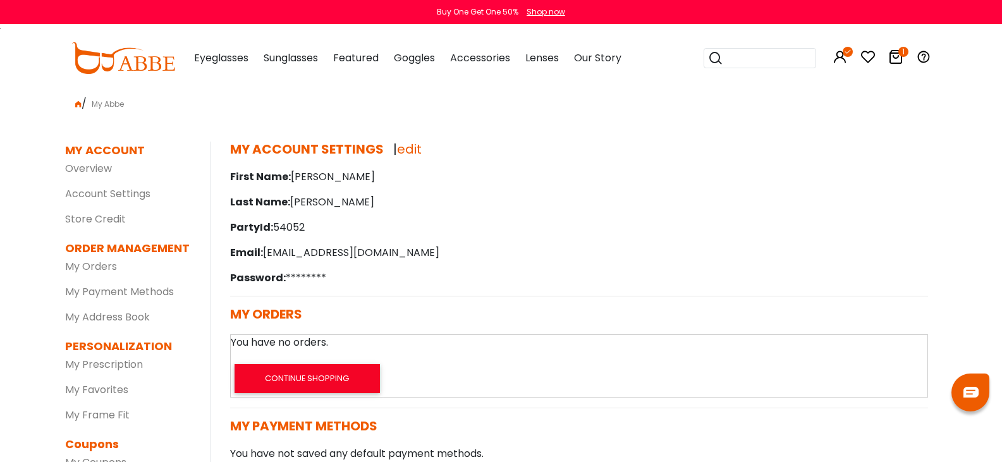
scroll to position [126, 0]
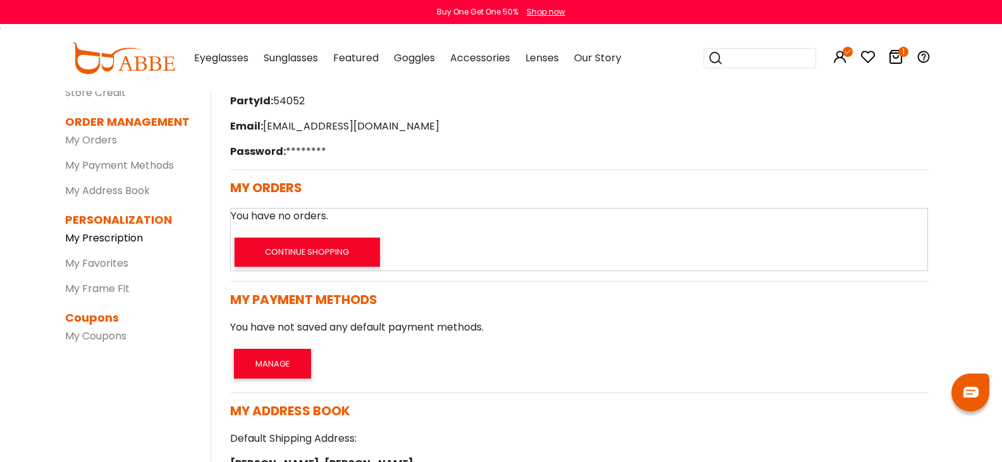
click at [100, 238] on link "My Prescription" at bounding box center [104, 238] width 78 height 15
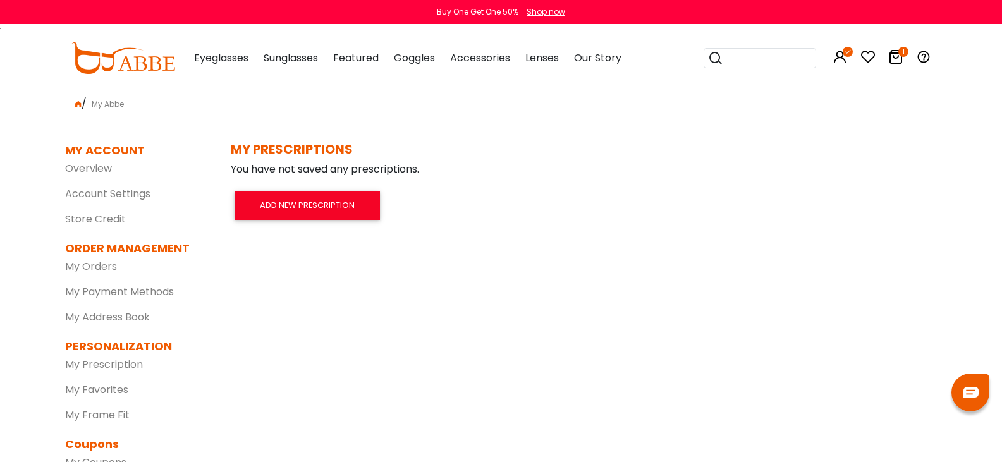
click at [904, 56] on icon at bounding box center [895, 56] width 15 height 15
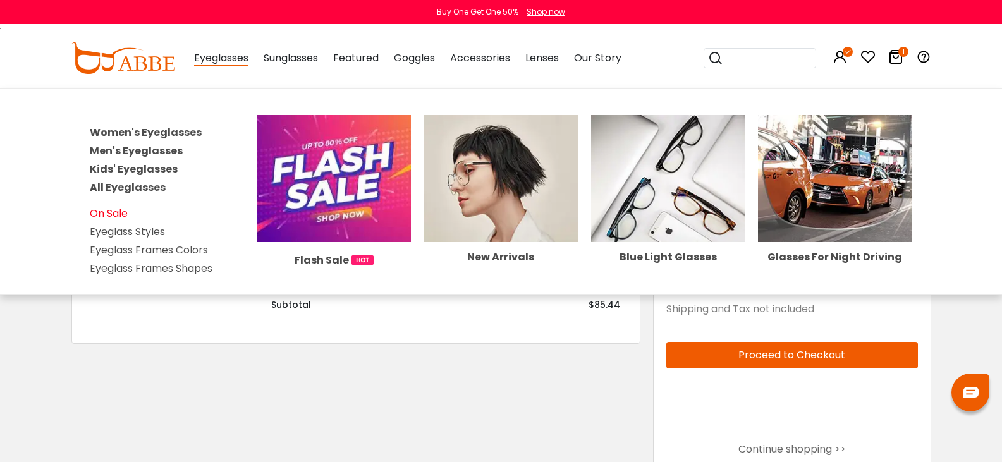
click at [118, 209] on link "On Sale" at bounding box center [109, 213] width 38 height 15
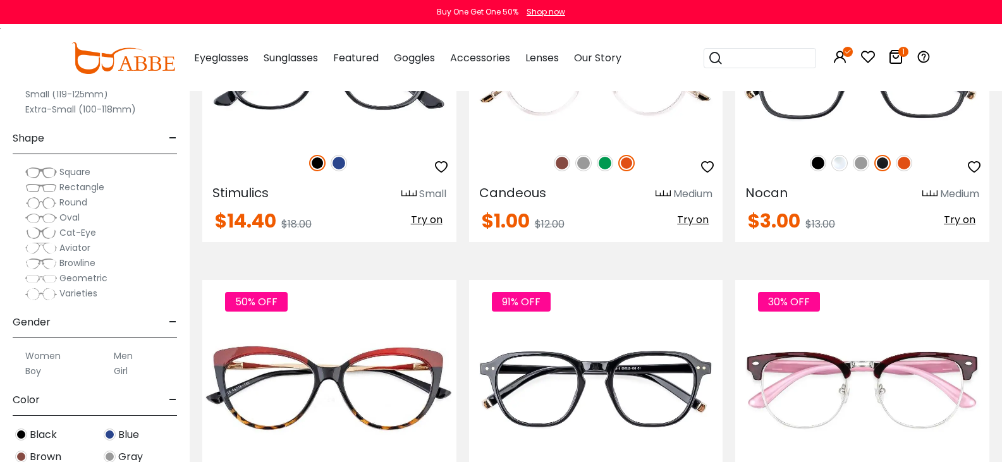
scroll to position [3352, 0]
